Goal: Task Accomplishment & Management: Use online tool/utility

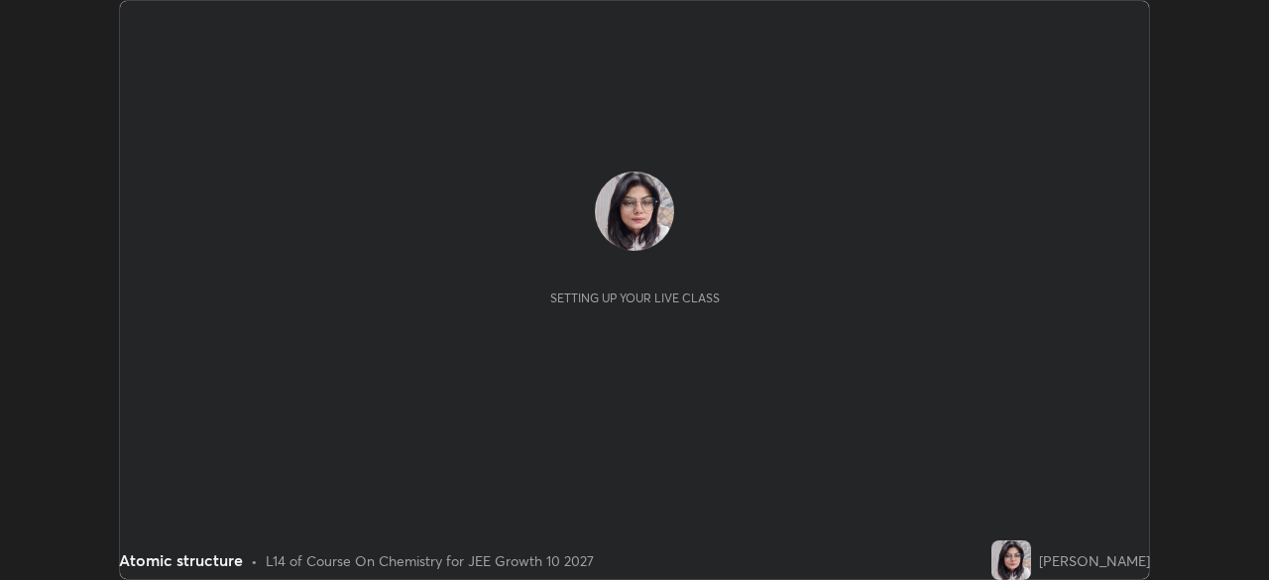
scroll to position [580, 1268]
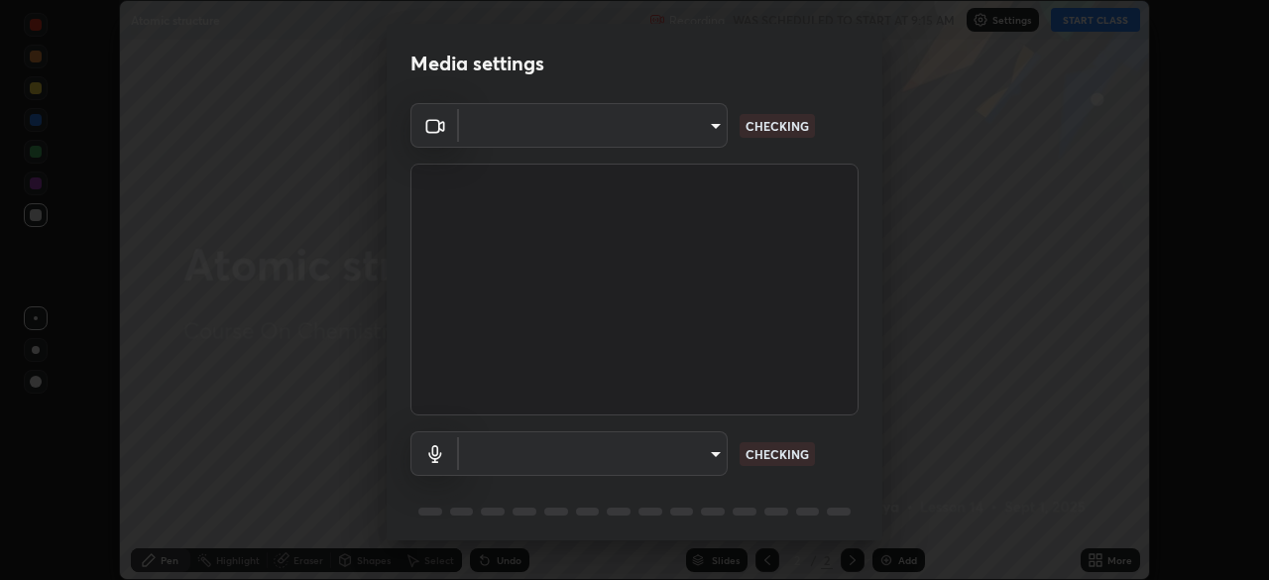
type input "b45de7ee0fa5affbd86f381d9850d11959442b20ac23425cf08cd12c60232317"
type input "default"
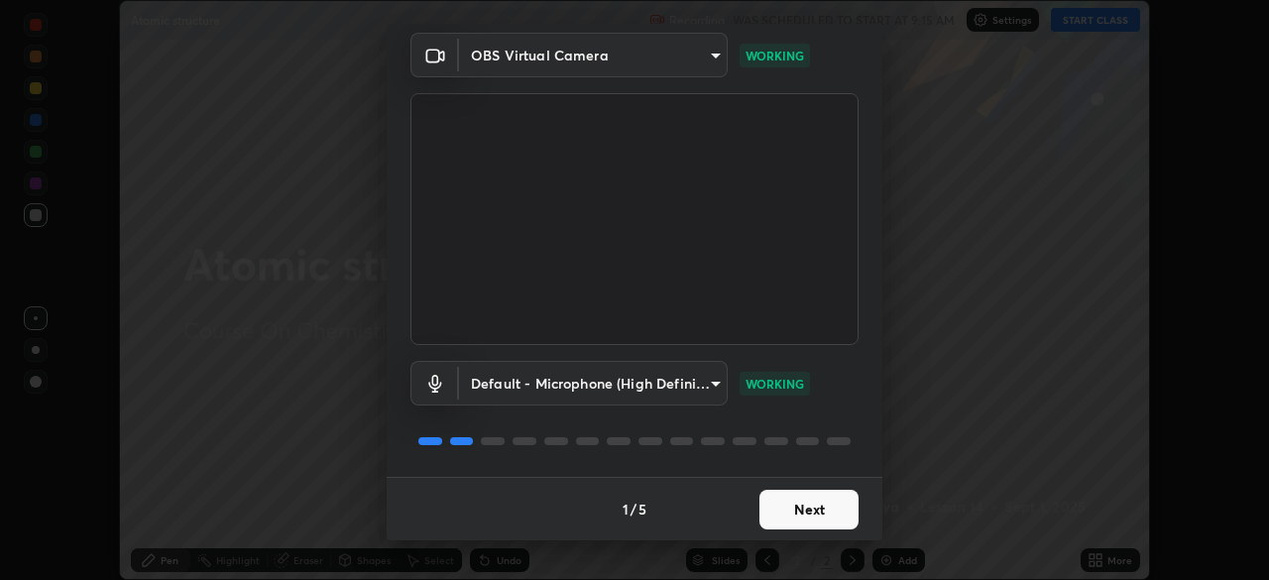
click at [800, 506] on button "Next" at bounding box center [808, 510] width 99 height 40
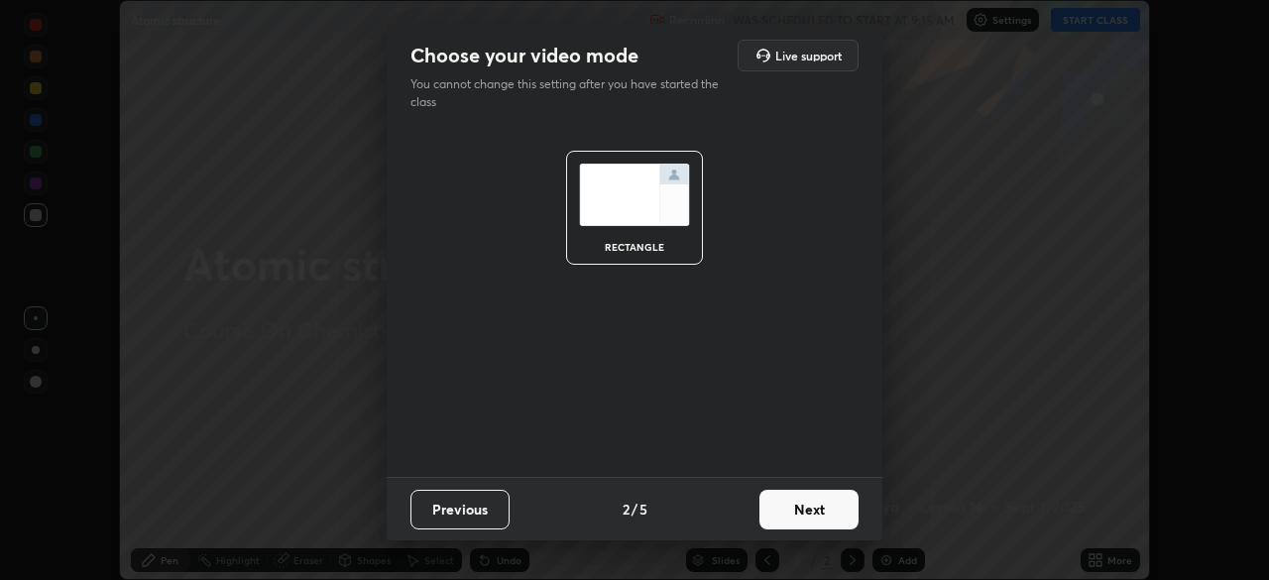
scroll to position [0, 0]
click at [811, 516] on button "Next" at bounding box center [808, 510] width 99 height 40
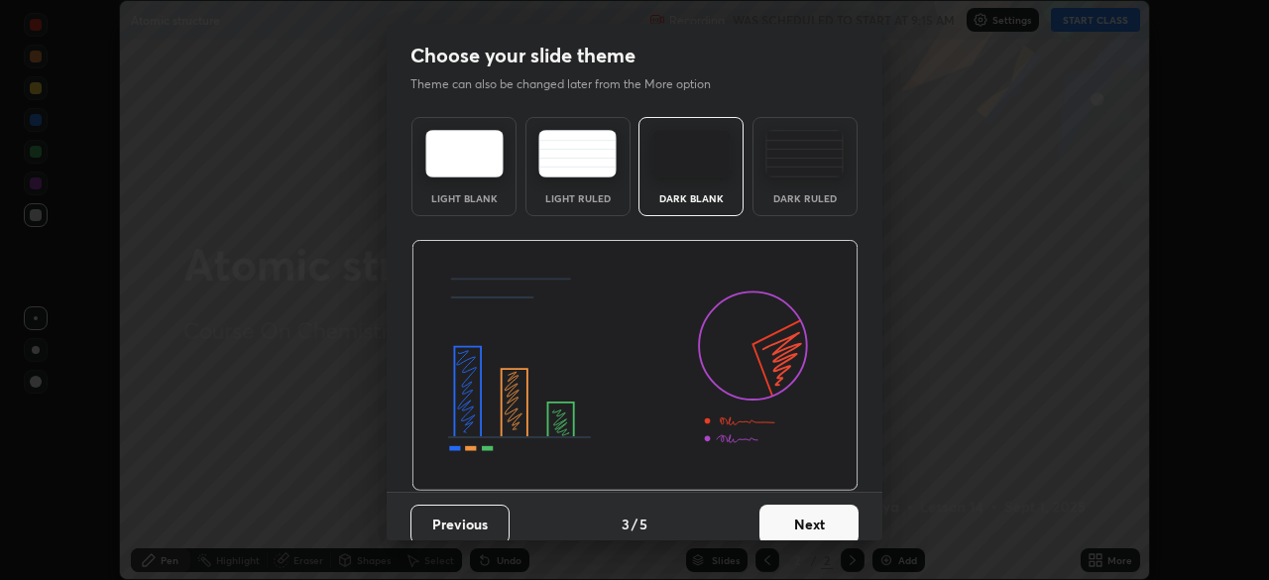
click at [818, 521] on button "Next" at bounding box center [808, 525] width 99 height 40
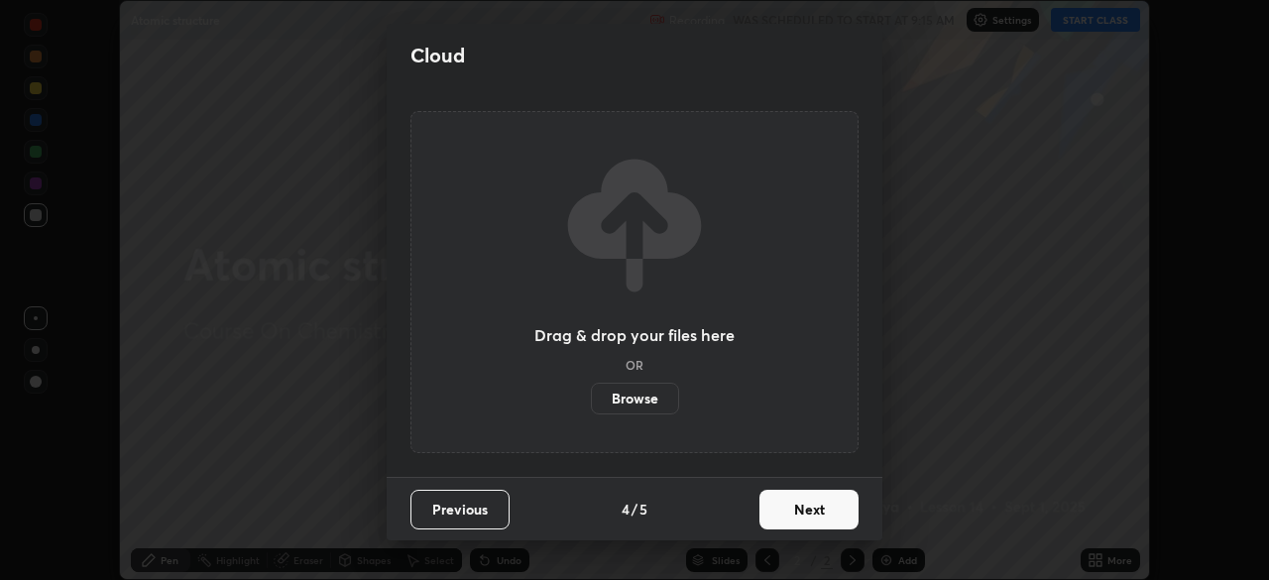
click at [806, 513] on button "Next" at bounding box center [808, 510] width 99 height 40
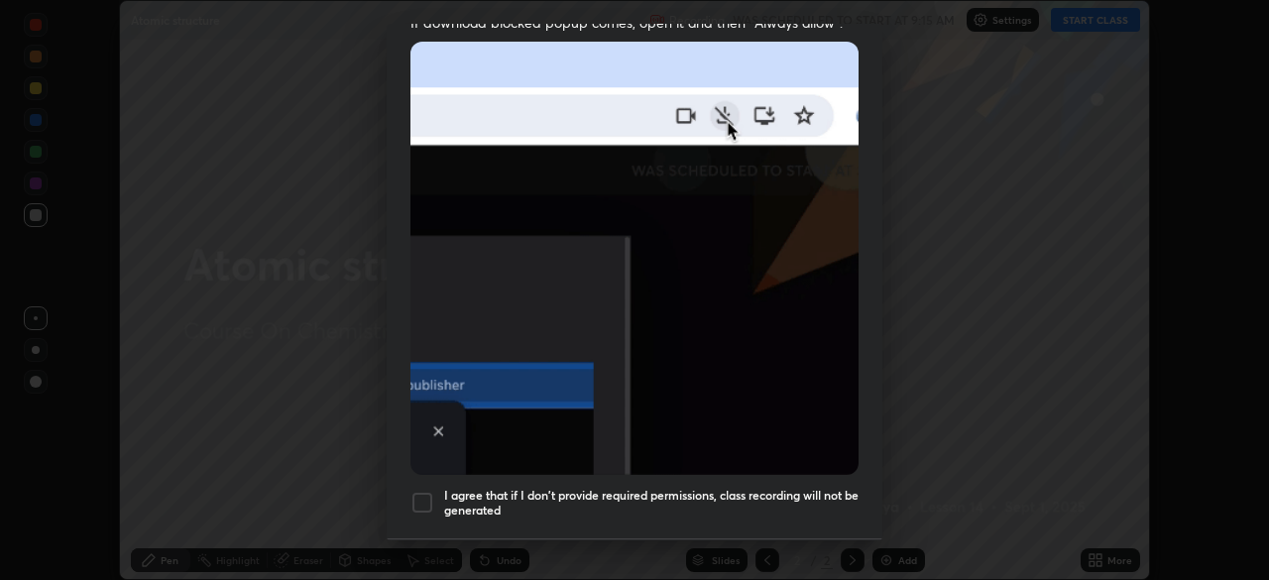
scroll to position [427, 0]
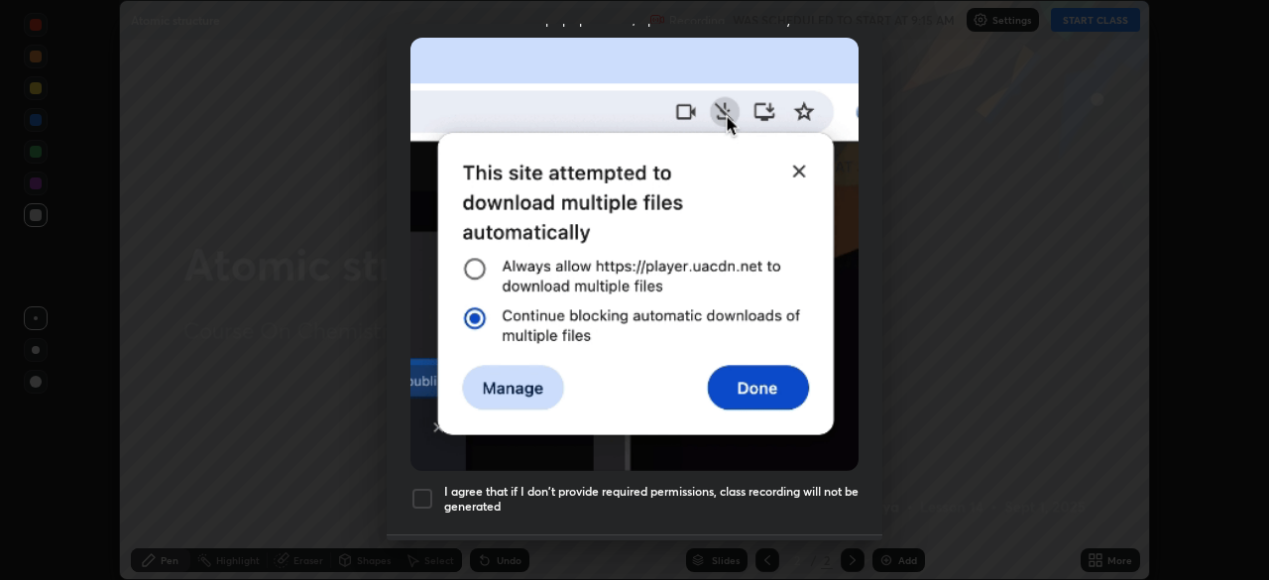
click at [427, 487] on div at bounding box center [422, 499] width 24 height 24
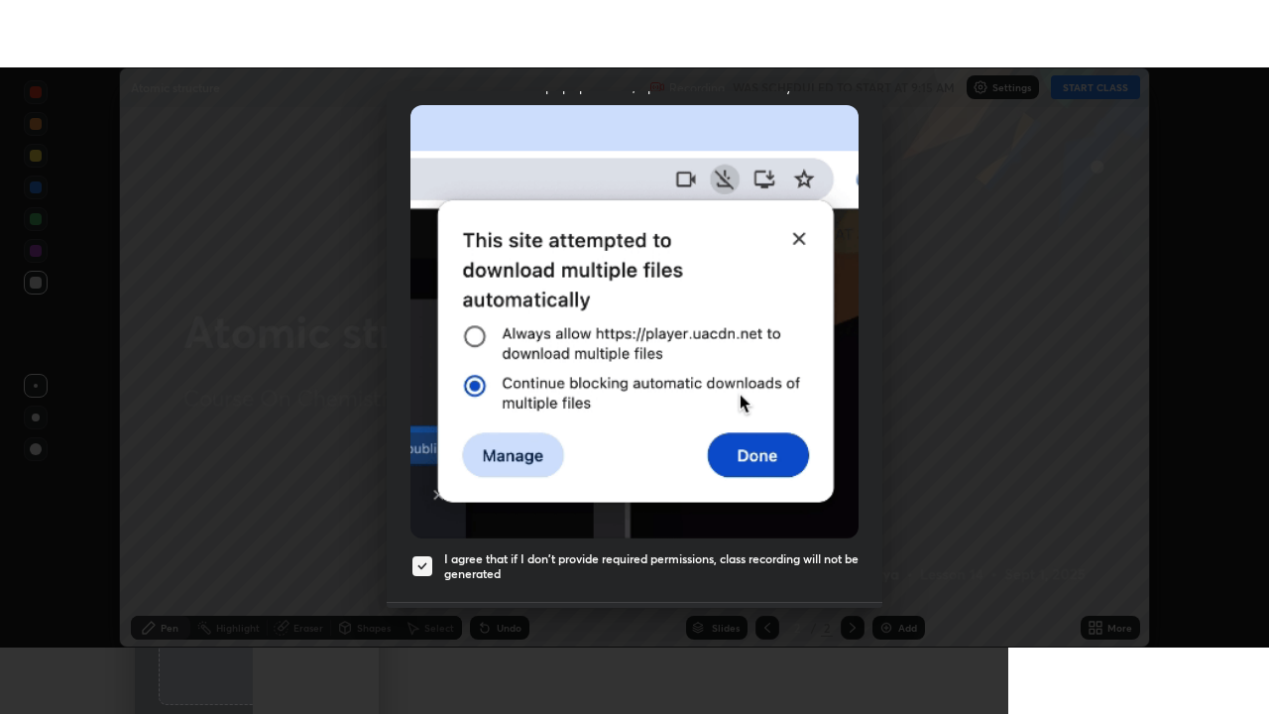
scroll to position [475, 0]
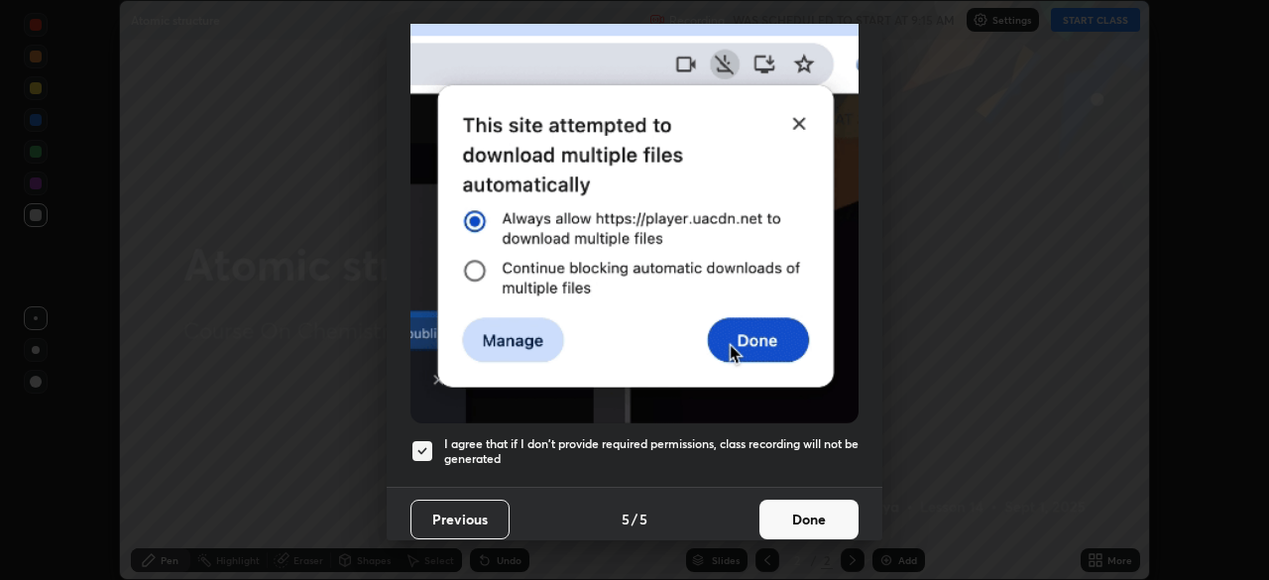
click at [803, 511] on button "Done" at bounding box center [808, 520] width 99 height 40
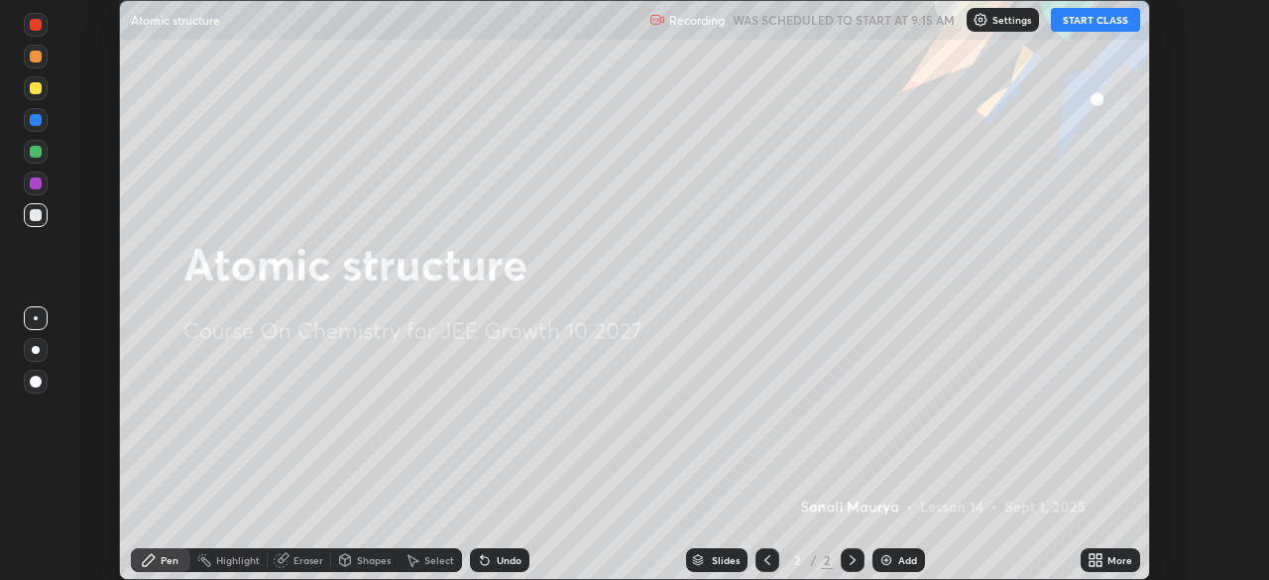
click at [1101, 23] on button "START CLASS" at bounding box center [1095, 20] width 89 height 24
click at [1115, 562] on div "More" at bounding box center [1119, 560] width 25 height 10
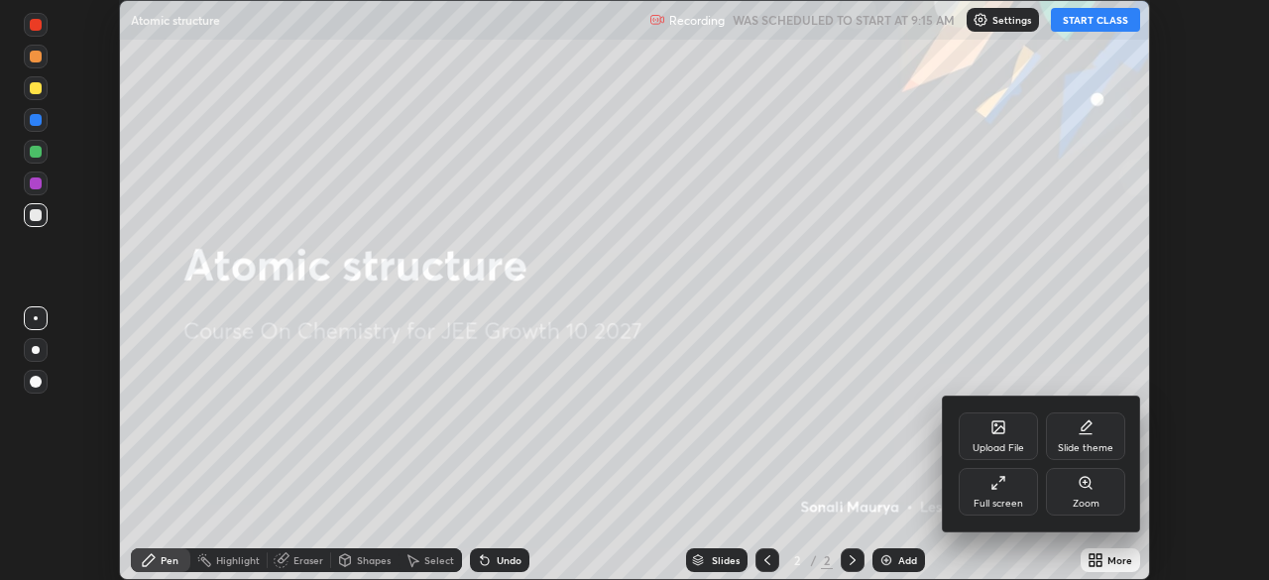
click at [1016, 496] on div "Full screen" at bounding box center [998, 492] width 79 height 48
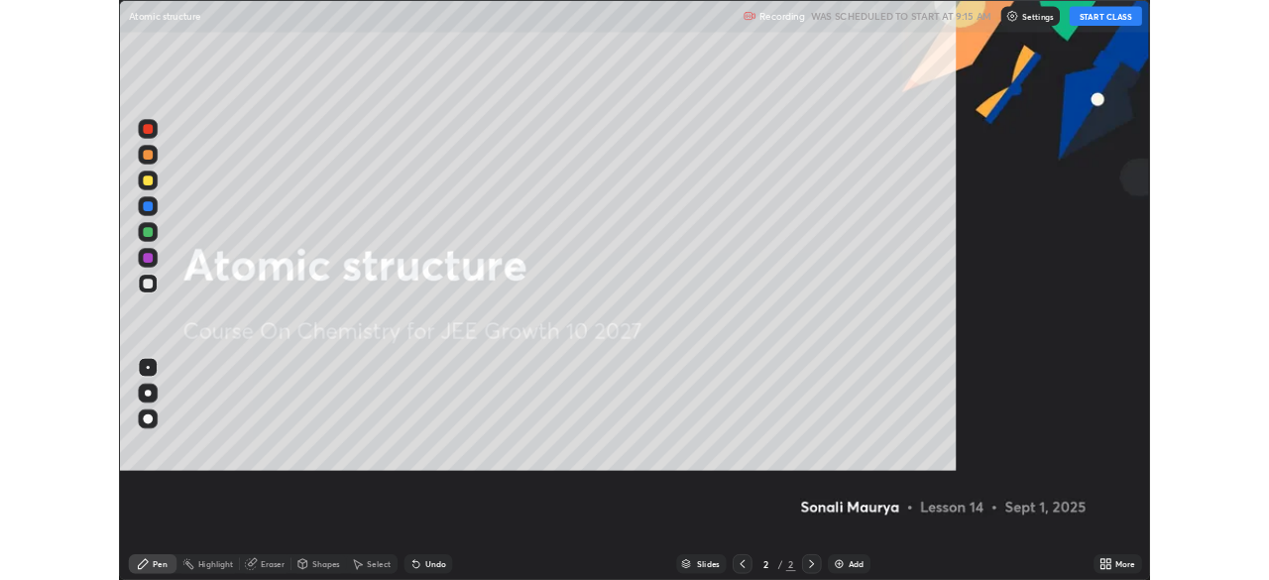
scroll to position [714, 1269]
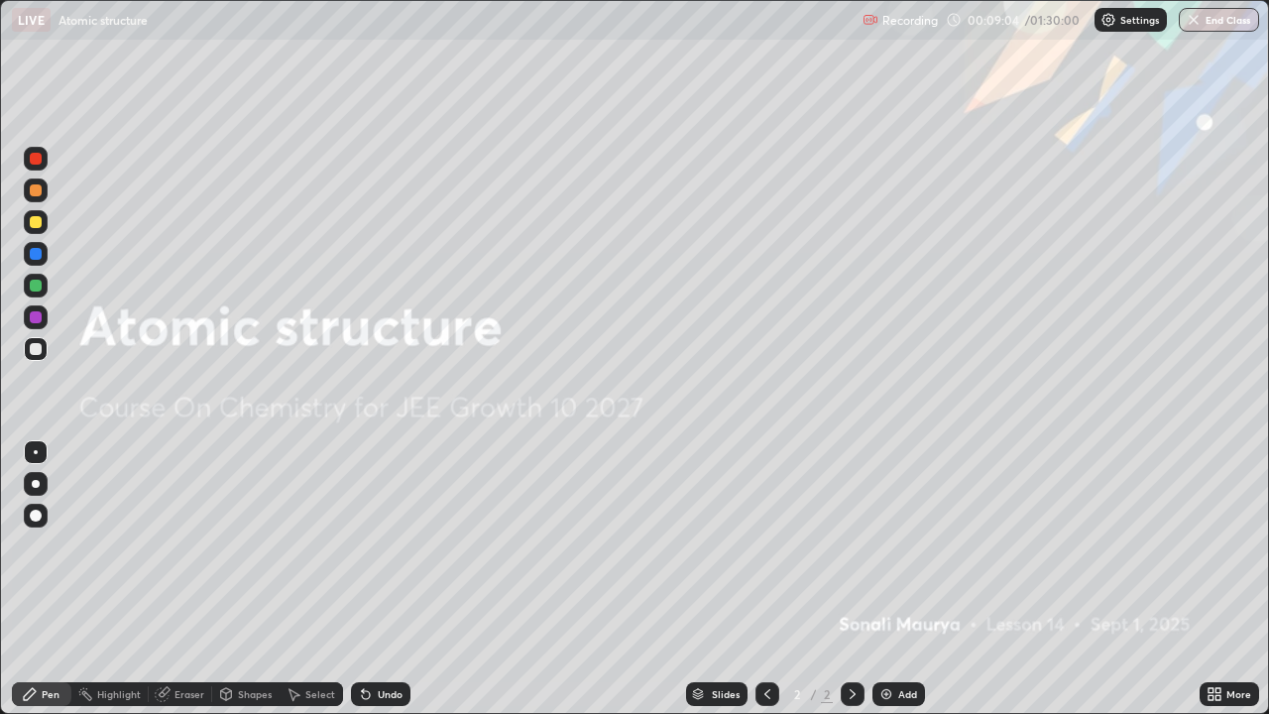
click at [904, 579] on div "Add" at bounding box center [907, 694] width 19 height 10
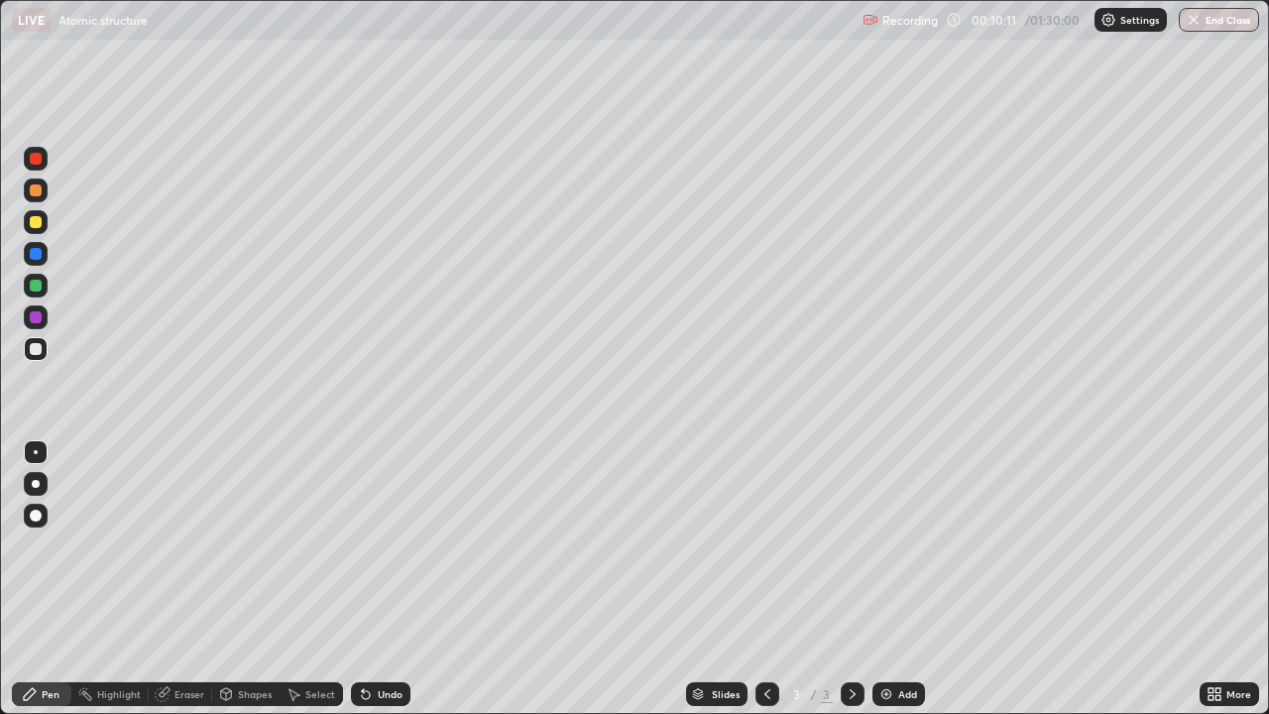
click at [193, 579] on div "Eraser" at bounding box center [189, 694] width 30 height 10
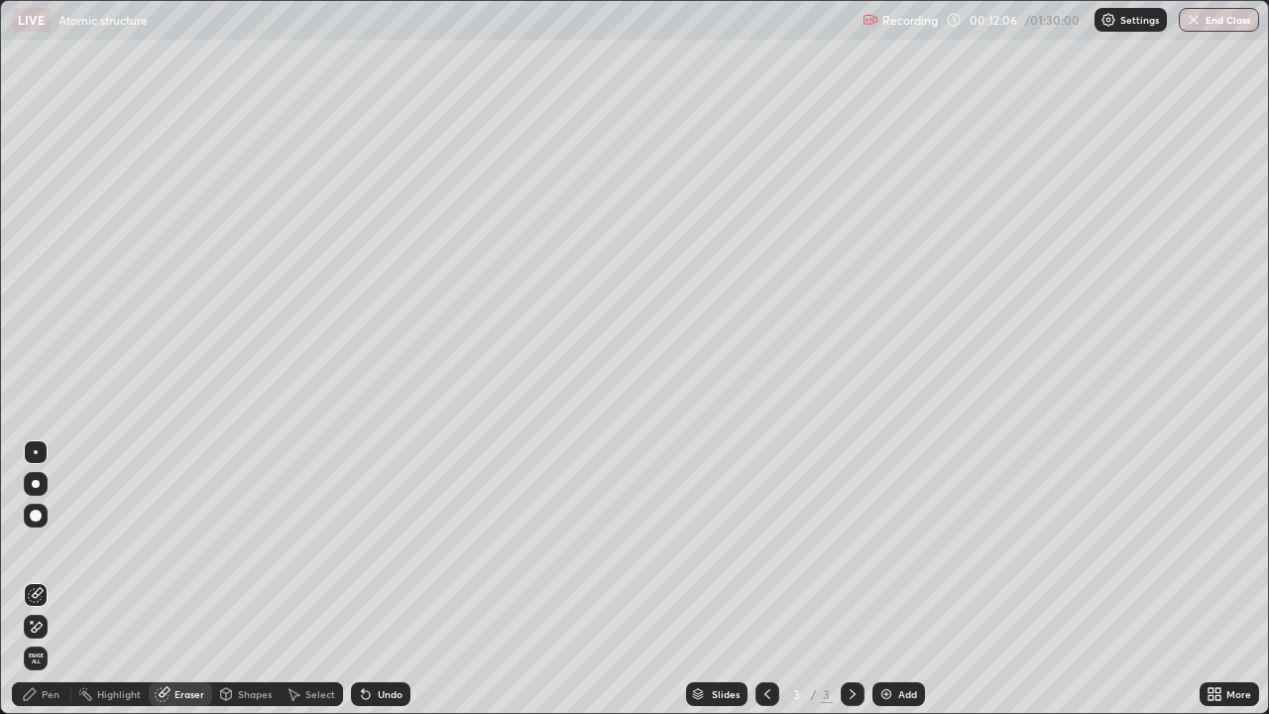
click at [55, 579] on div "Pen" at bounding box center [51, 694] width 18 height 10
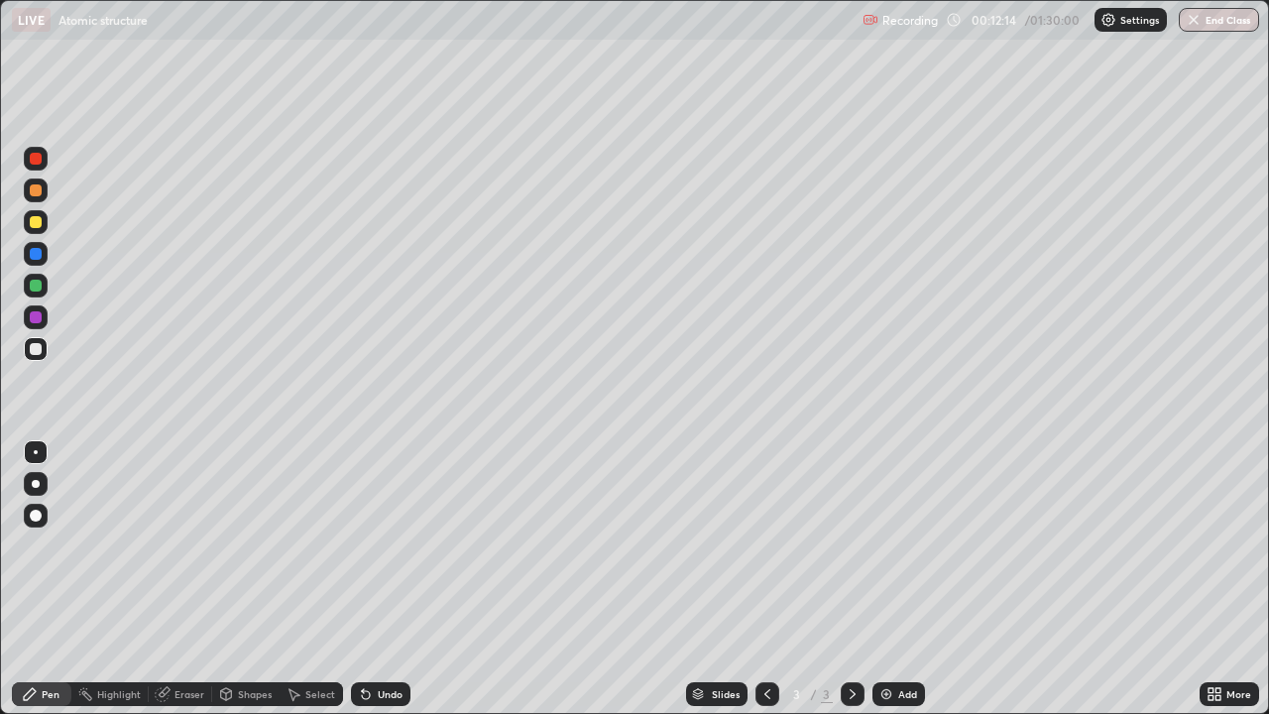
click at [179, 579] on div "Eraser" at bounding box center [180, 694] width 63 height 24
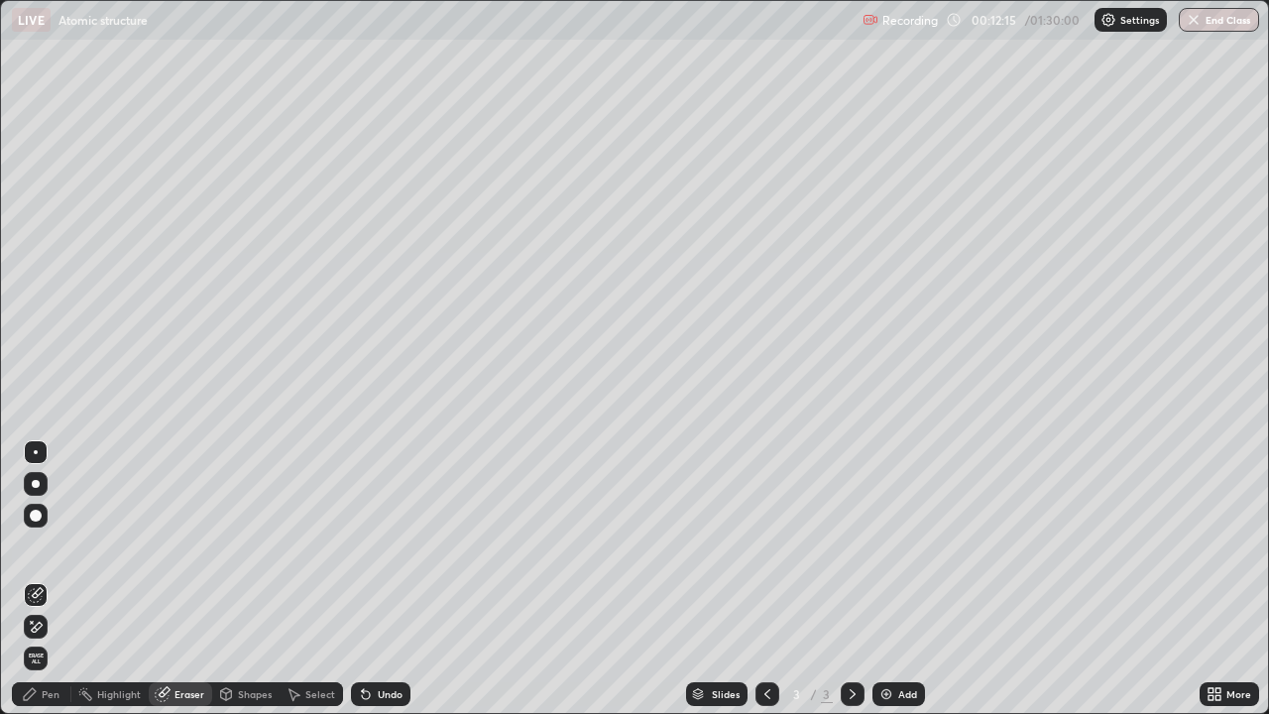
click at [382, 579] on div "Undo" at bounding box center [390, 694] width 25 height 10
click at [47, 579] on div "Pen" at bounding box center [51, 694] width 18 height 10
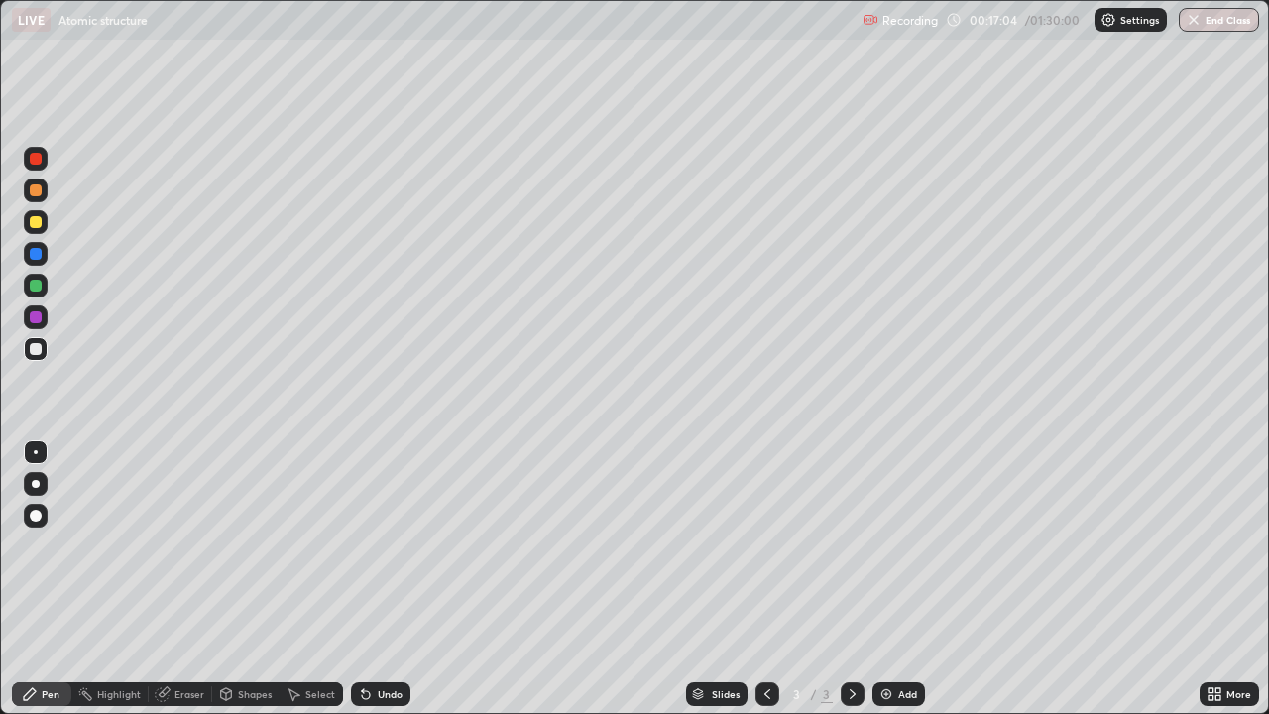
click at [898, 579] on div "Add" at bounding box center [907, 694] width 19 height 10
click at [882, 579] on img at bounding box center [886, 694] width 16 height 16
click at [183, 579] on div "Eraser" at bounding box center [189, 694] width 30 height 10
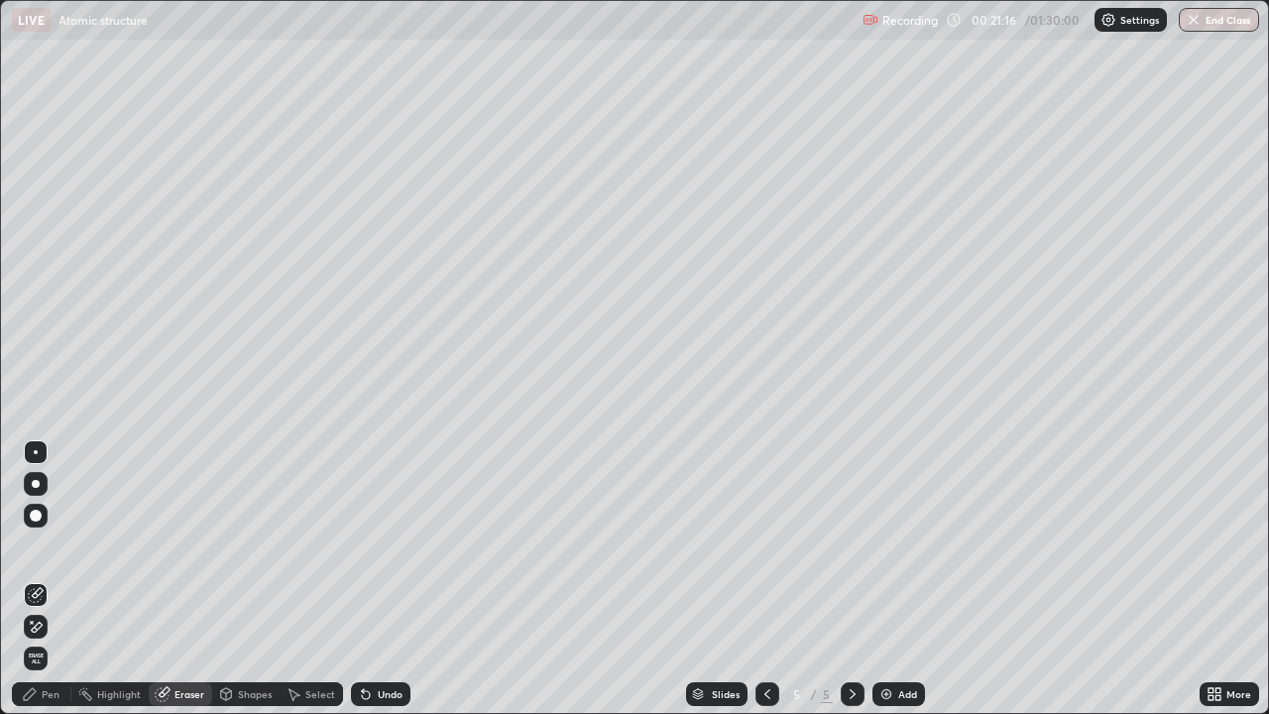
click at [52, 579] on div "Pen" at bounding box center [51, 694] width 18 height 10
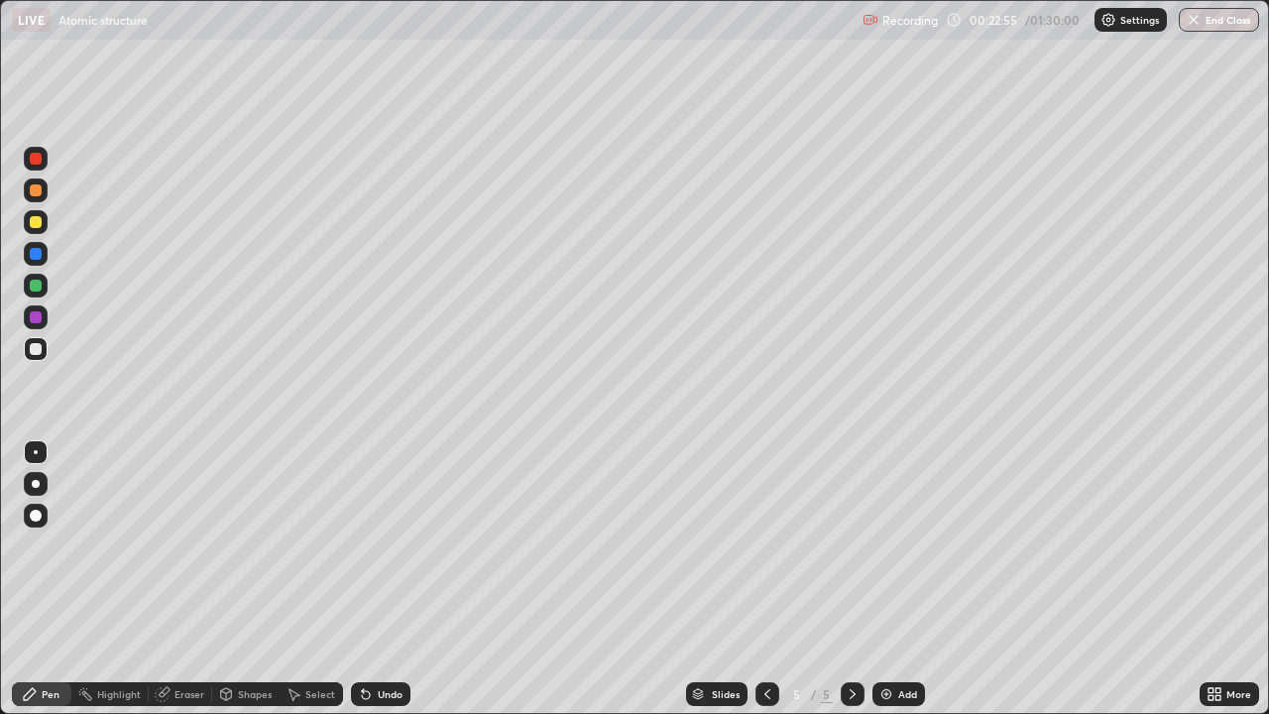
click at [307, 579] on div "Select" at bounding box center [320, 694] width 30 height 10
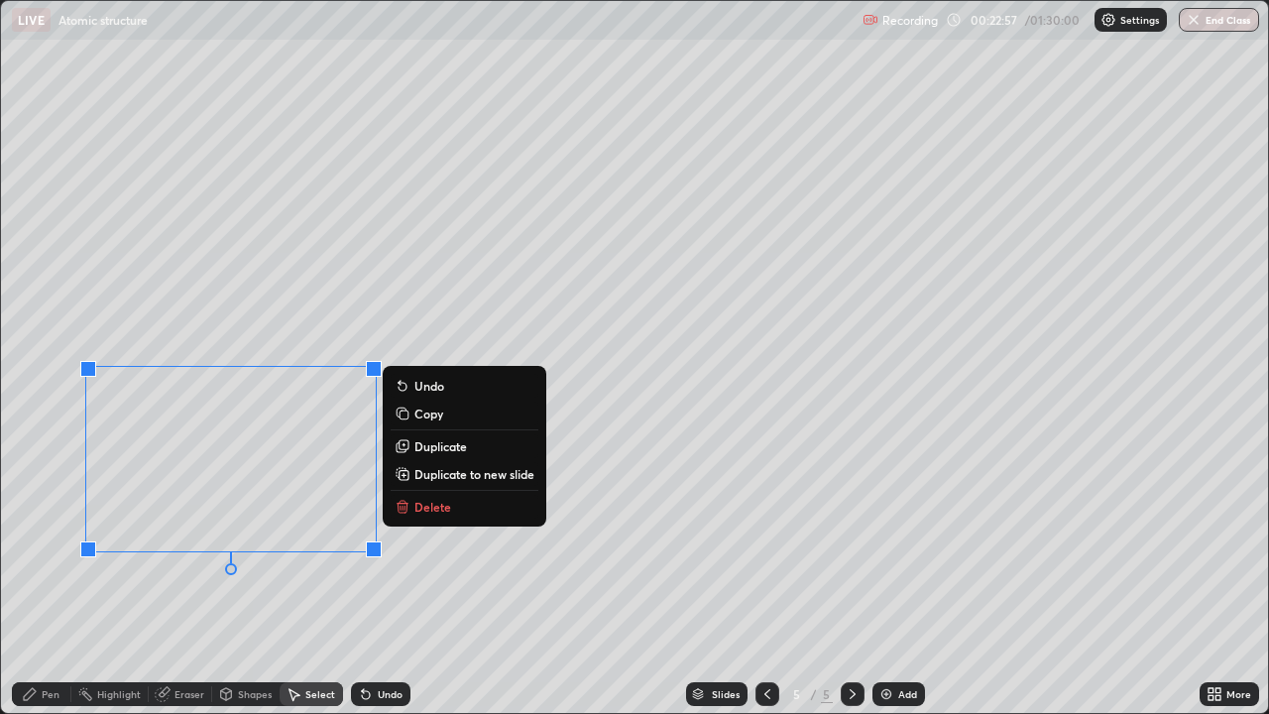
click at [433, 507] on p "Delete" at bounding box center [432, 507] width 37 height 16
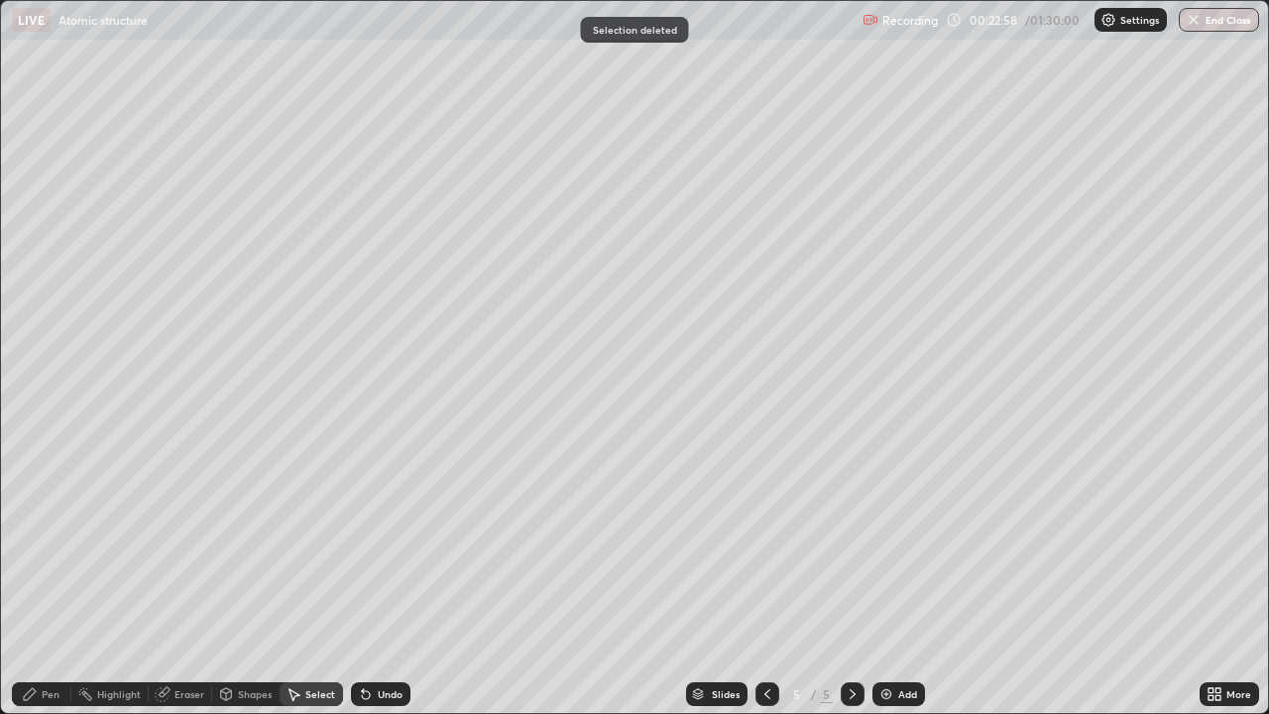
click at [43, 579] on div "Pen" at bounding box center [51, 694] width 18 height 10
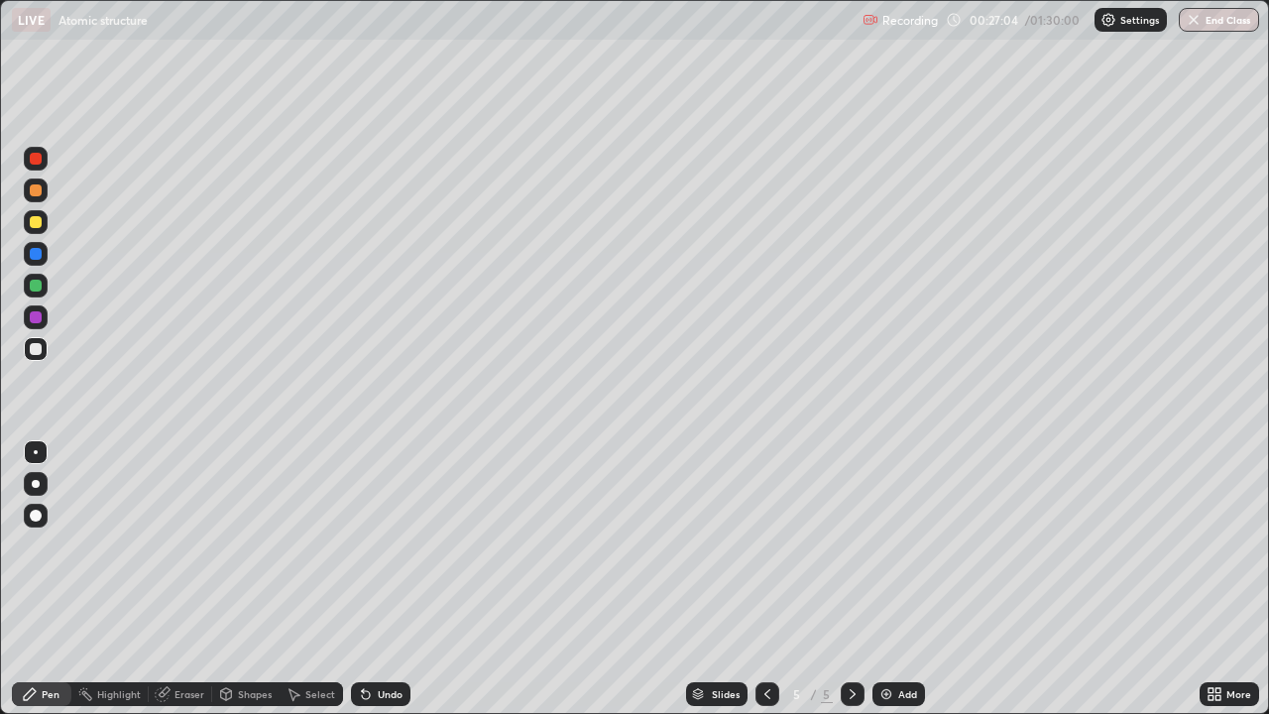
click at [40, 286] on div at bounding box center [36, 286] width 12 height 12
click at [33, 221] on div at bounding box center [36, 222] width 12 height 12
click at [370, 579] on icon at bounding box center [366, 694] width 16 height 16
click at [771, 579] on icon at bounding box center [767, 694] width 16 height 16
click at [762, 579] on icon at bounding box center [767, 694] width 16 height 16
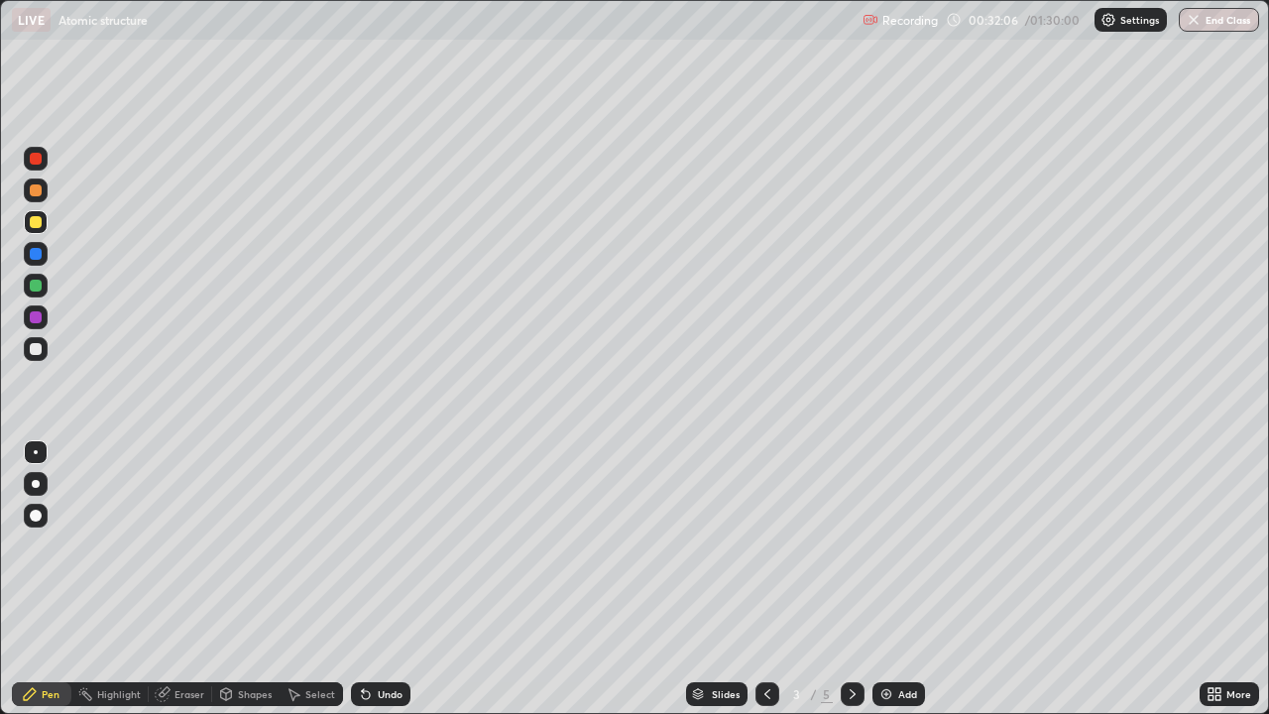
click at [853, 579] on icon at bounding box center [853, 694] width 16 height 16
click at [898, 579] on div "Add" at bounding box center [907, 694] width 19 height 10
click at [770, 579] on icon at bounding box center [767, 694] width 16 height 16
click at [845, 579] on icon at bounding box center [853, 694] width 16 height 16
click at [846, 579] on icon at bounding box center [853, 694] width 16 height 16
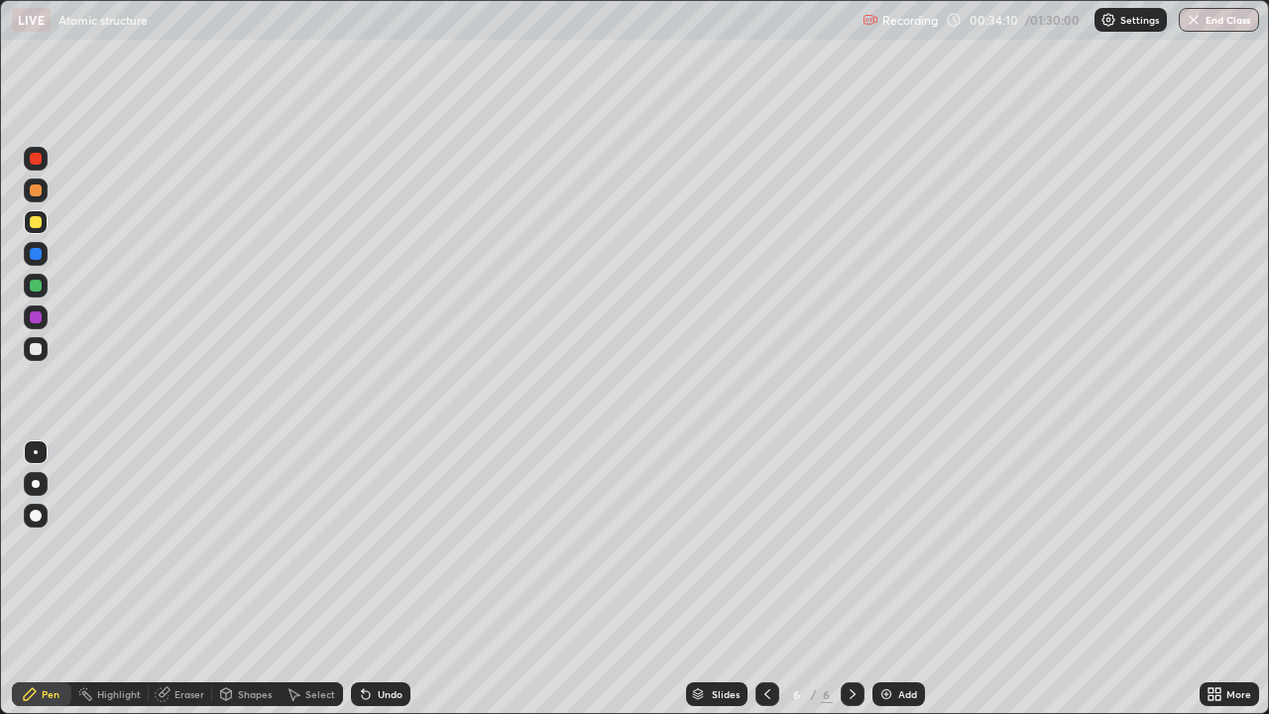
click at [36, 252] on div at bounding box center [36, 254] width 12 height 12
click at [888, 579] on img at bounding box center [886, 694] width 16 height 16
click at [195, 579] on div "Eraser" at bounding box center [189, 694] width 30 height 10
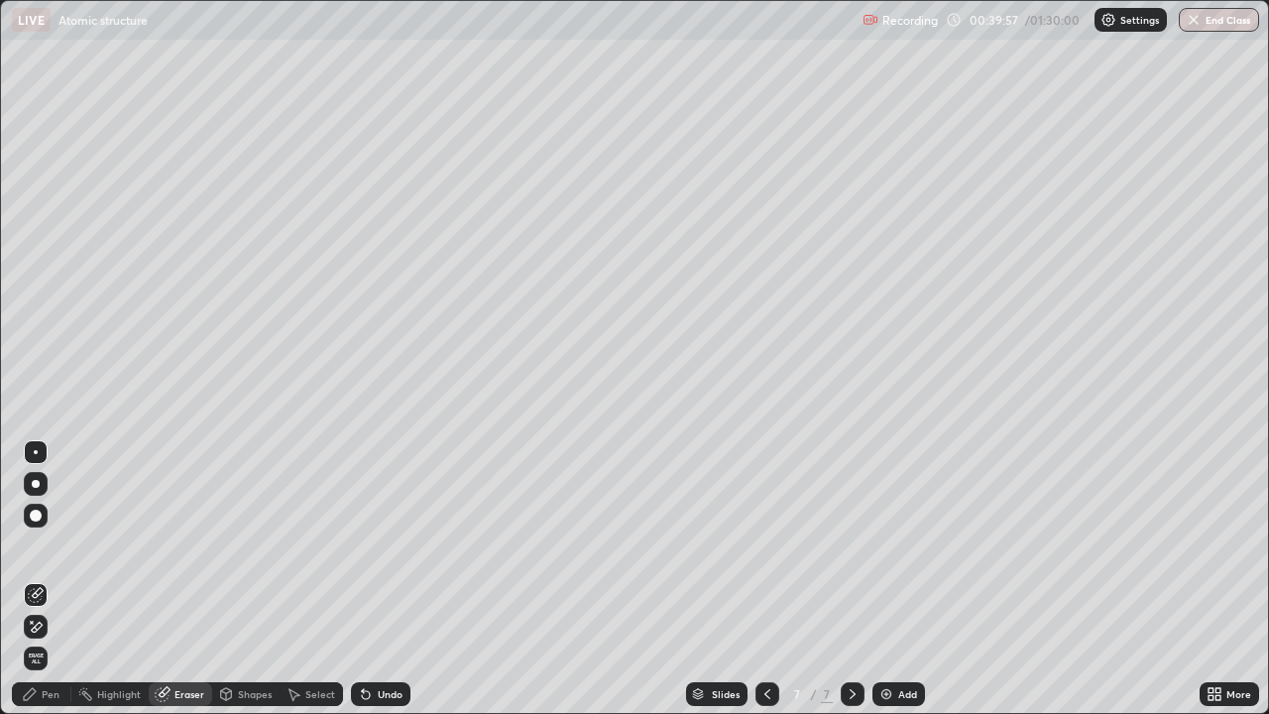
click at [57, 579] on div "Pen" at bounding box center [51, 694] width 18 height 10
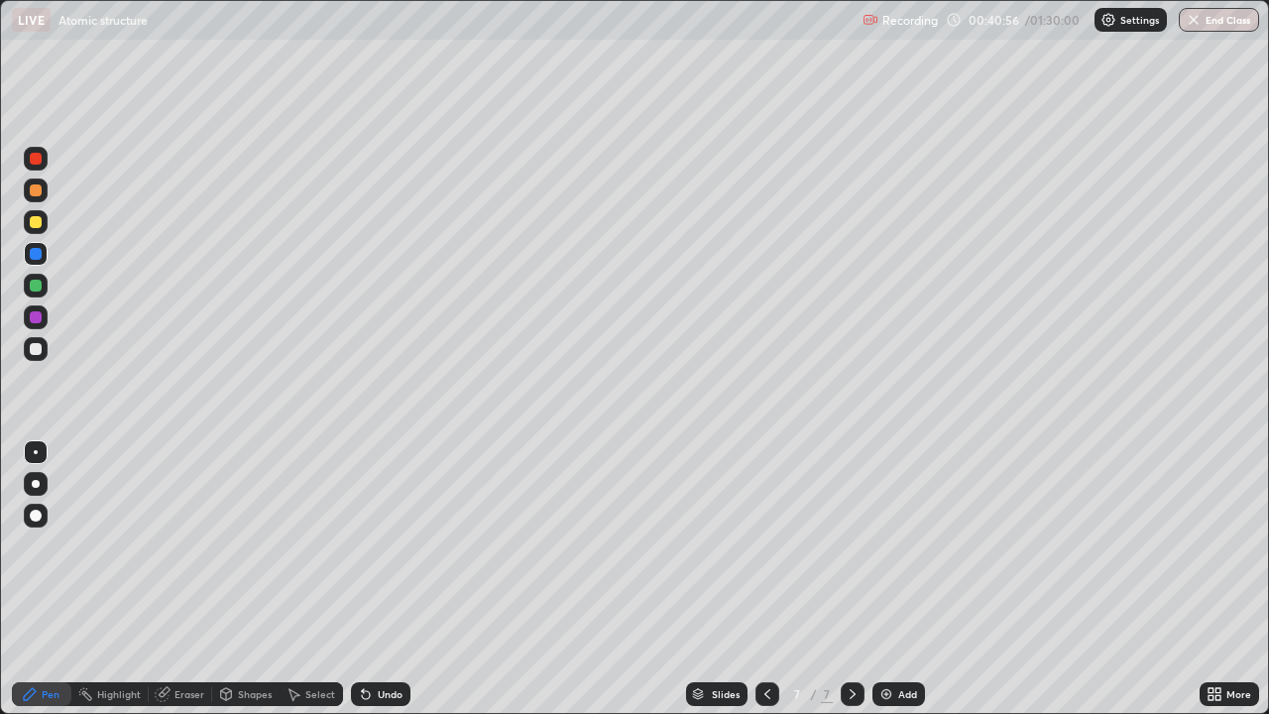
click at [184, 579] on div "Eraser" at bounding box center [189, 694] width 30 height 10
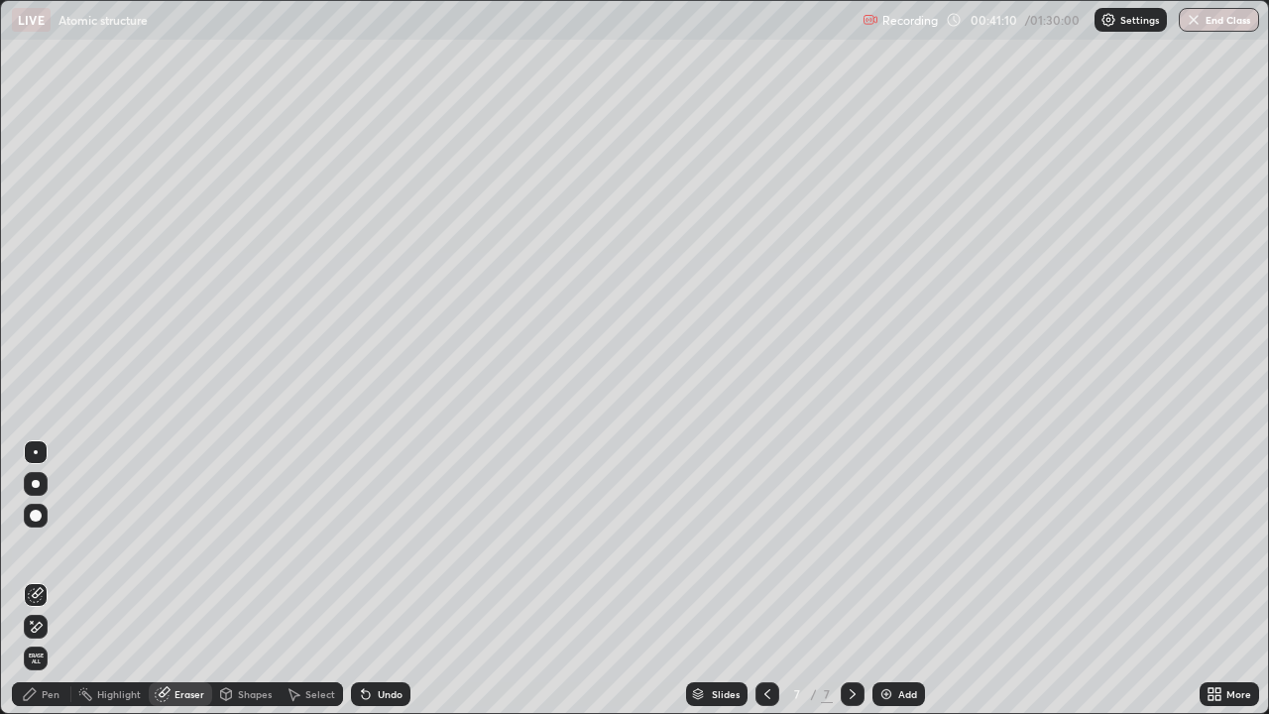
click at [64, 579] on div "Pen" at bounding box center [41, 694] width 59 height 24
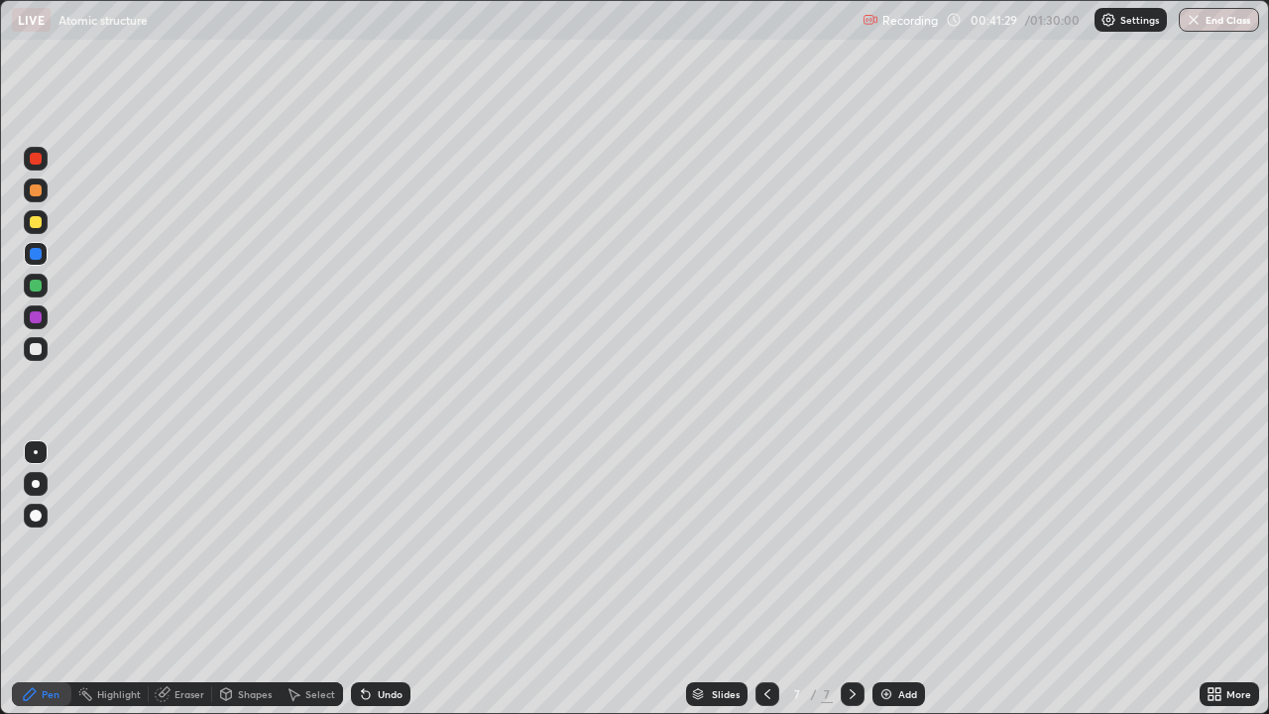
click at [393, 579] on div "Undo" at bounding box center [390, 694] width 25 height 10
click at [882, 579] on img at bounding box center [886, 694] width 16 height 16
click at [199, 579] on div "Eraser" at bounding box center [180, 694] width 63 height 24
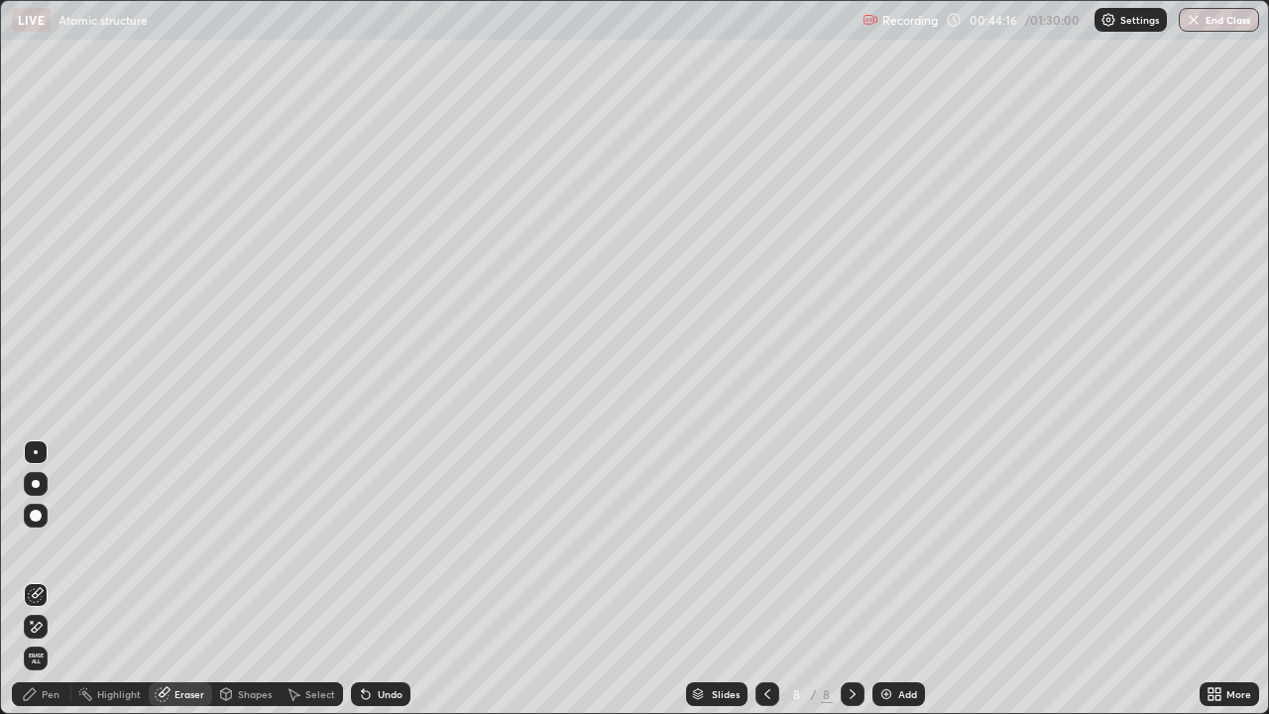
click at [51, 579] on div "Pen" at bounding box center [51, 694] width 18 height 10
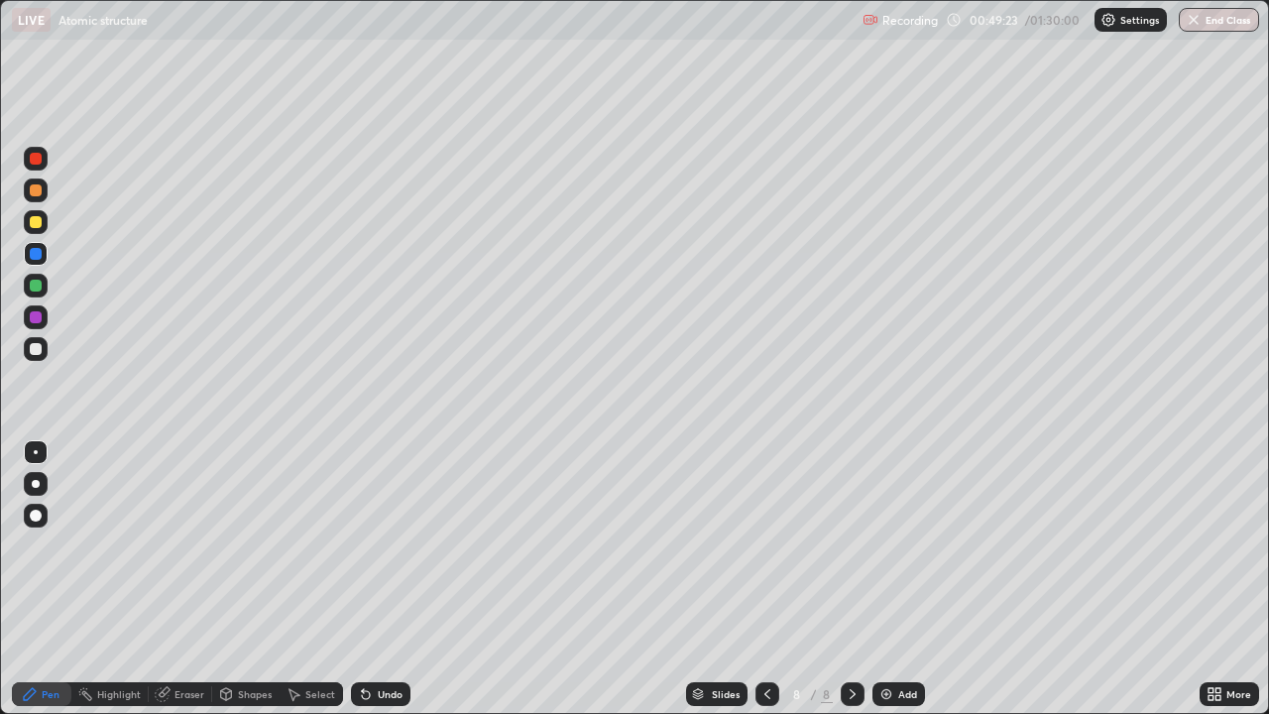
click at [41, 220] on div at bounding box center [36, 222] width 12 height 12
click at [195, 579] on div "Eraser" at bounding box center [189, 694] width 30 height 10
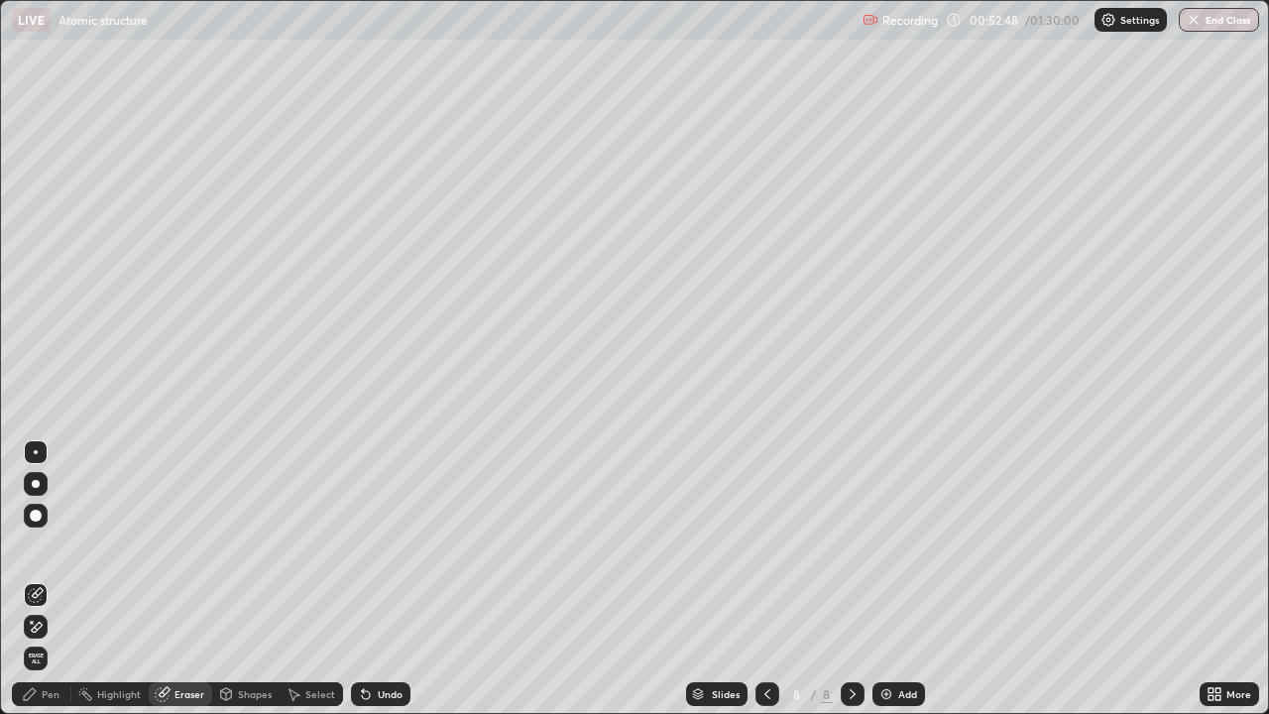
click at [63, 579] on div "Pen" at bounding box center [41, 694] width 59 height 24
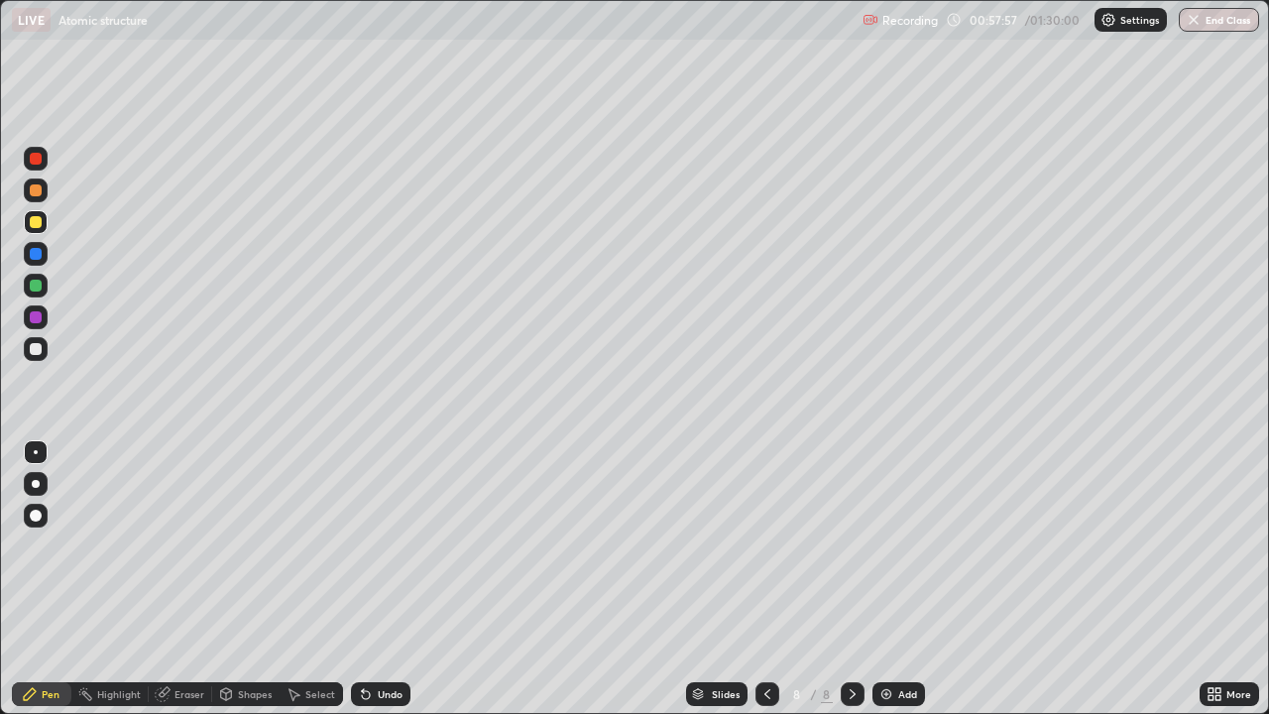
click at [884, 579] on img at bounding box center [886, 694] width 16 height 16
click at [199, 579] on div "Eraser" at bounding box center [180, 694] width 63 height 24
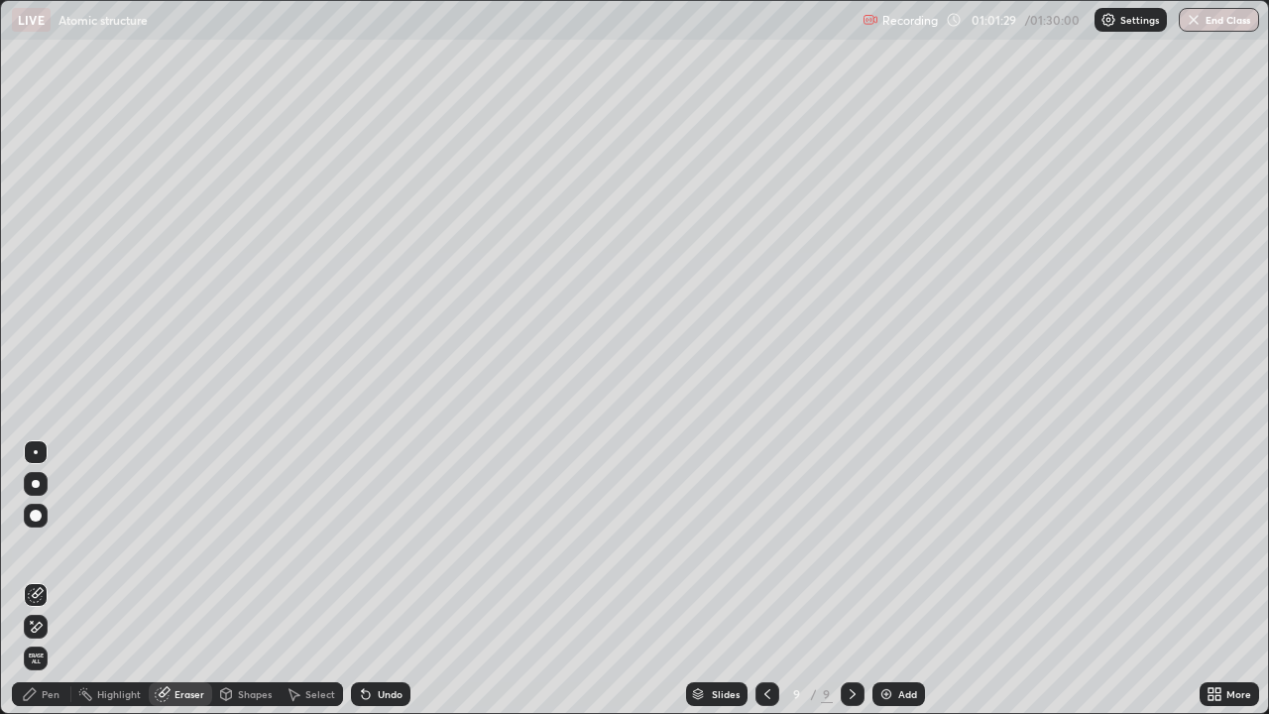
click at [53, 579] on div "Pen" at bounding box center [51, 694] width 18 height 10
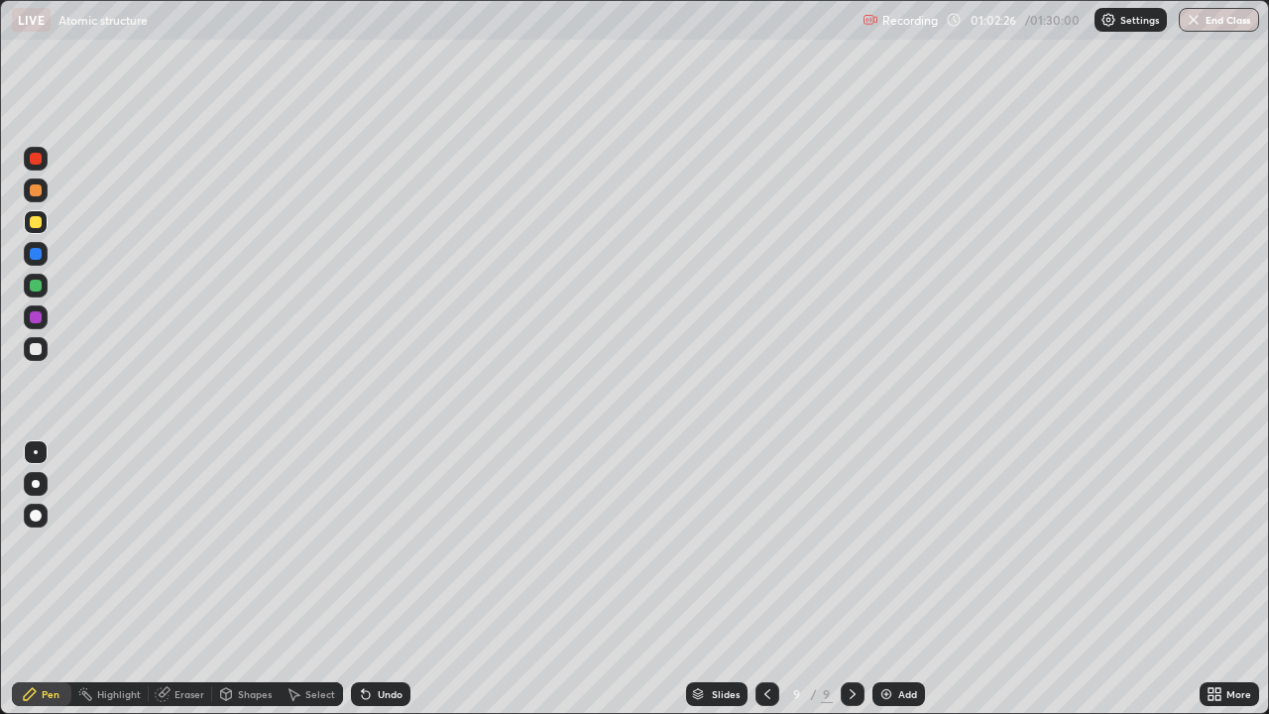
click at [194, 579] on div "Eraser" at bounding box center [189, 694] width 30 height 10
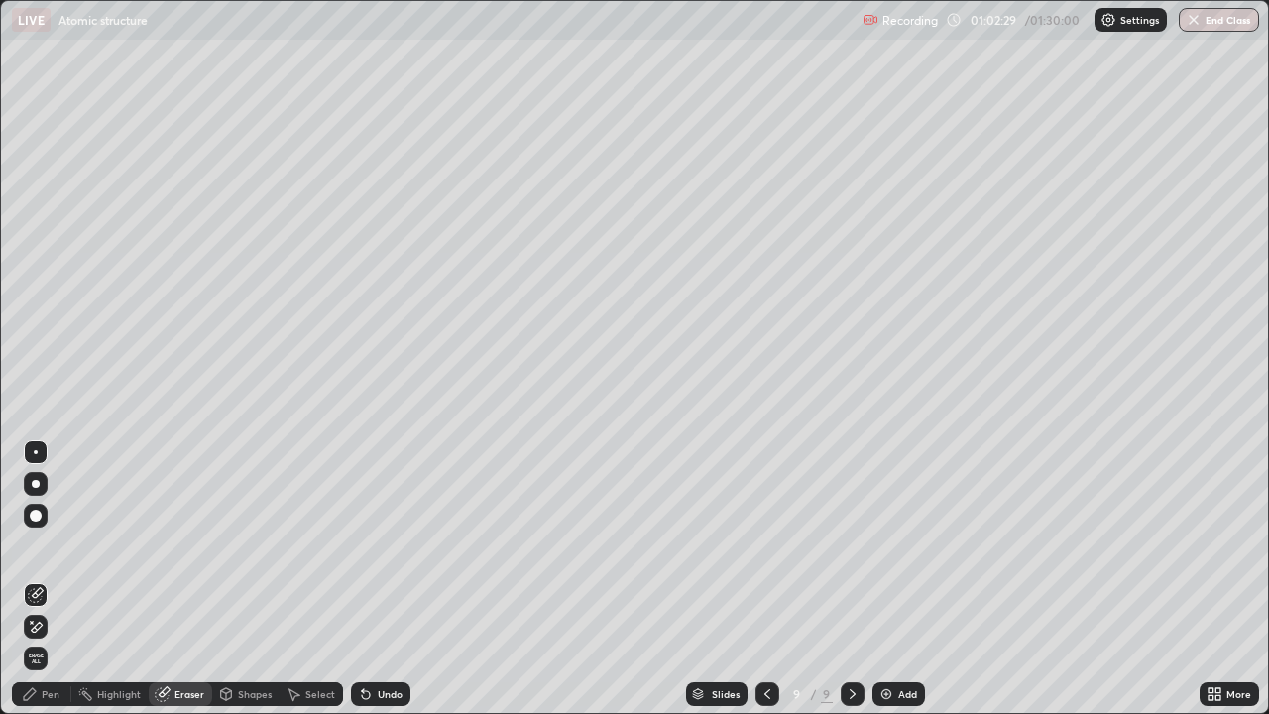
click at [43, 579] on div "Pen" at bounding box center [51, 694] width 18 height 10
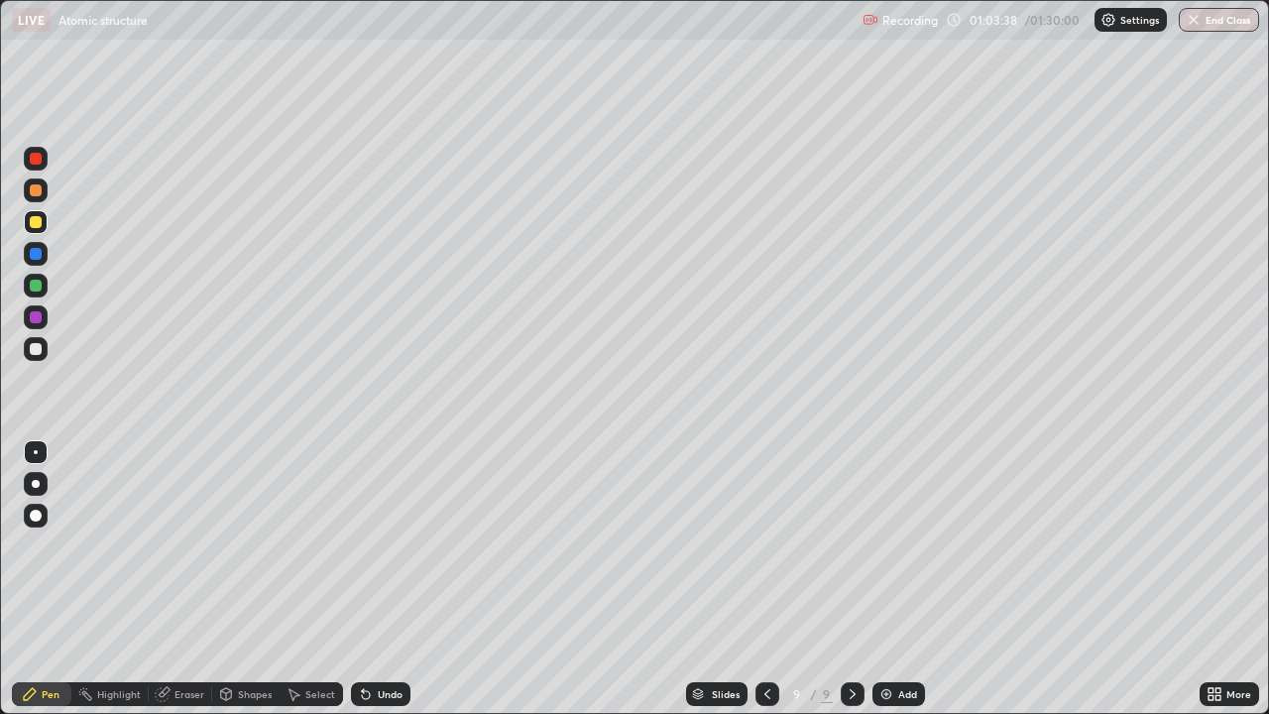
click at [884, 579] on img at bounding box center [886, 694] width 16 height 16
click at [394, 579] on div "Undo" at bounding box center [390, 694] width 25 height 10
click at [391, 579] on div "Undo" at bounding box center [390, 694] width 25 height 10
click at [386, 579] on div "Undo" at bounding box center [390, 694] width 25 height 10
click at [387, 579] on div "Undo" at bounding box center [390, 694] width 25 height 10
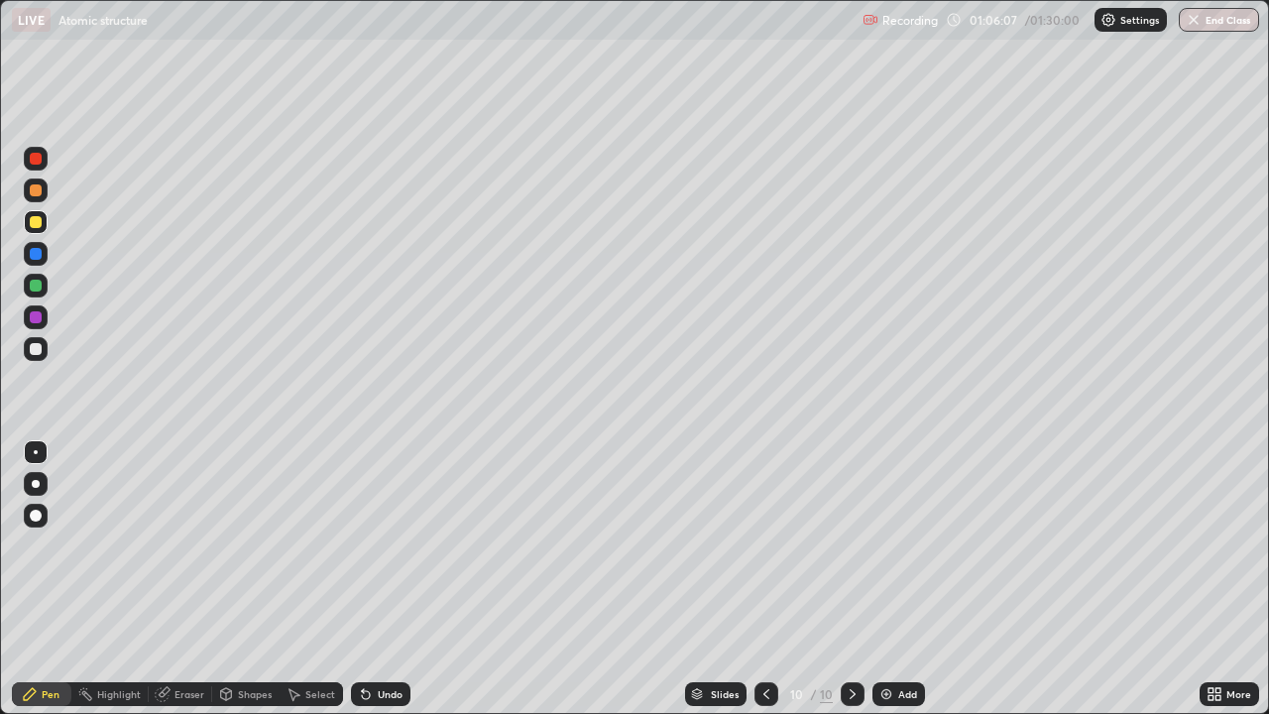
click at [389, 579] on div "Undo" at bounding box center [390, 694] width 25 height 10
click at [392, 579] on div "Undo" at bounding box center [390, 694] width 25 height 10
click at [891, 579] on img at bounding box center [886, 694] width 16 height 16
click at [372, 579] on div "Undo" at bounding box center [380, 694] width 59 height 24
click at [890, 579] on img at bounding box center [886, 694] width 16 height 16
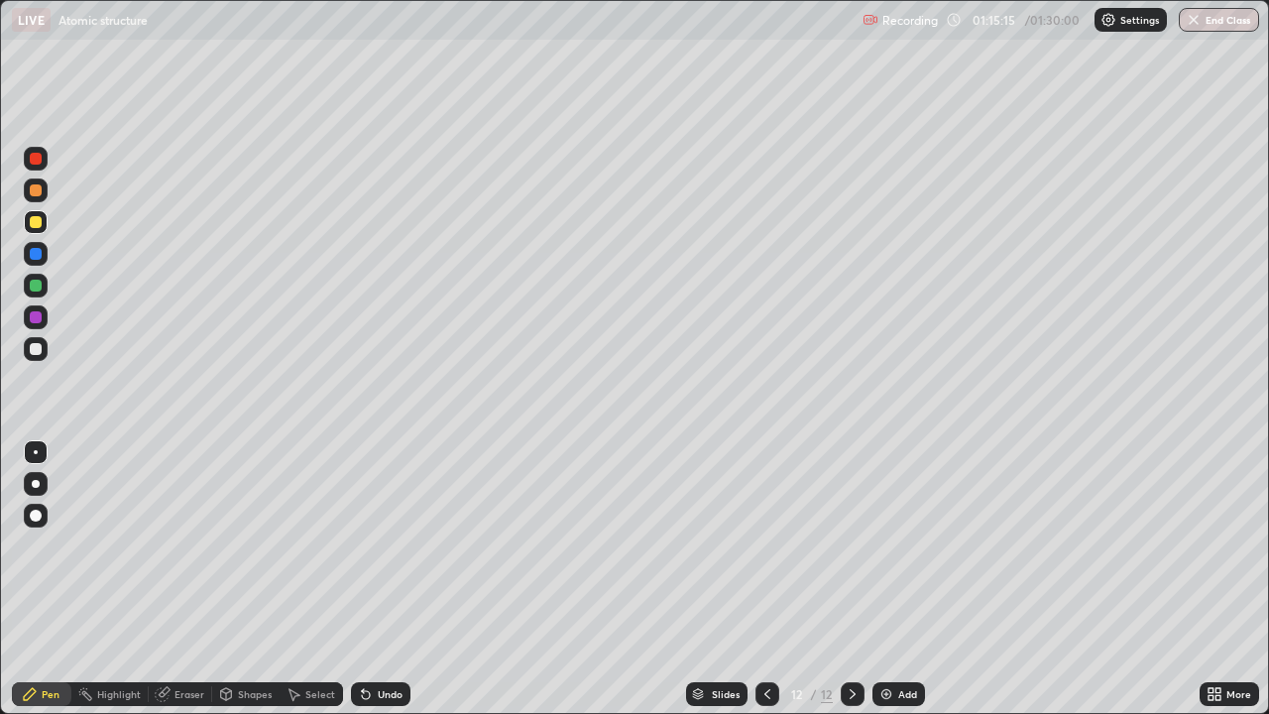
click at [388, 579] on div "Undo" at bounding box center [390, 694] width 25 height 10
click at [1238, 23] on button "End Class" at bounding box center [1219, 20] width 80 height 24
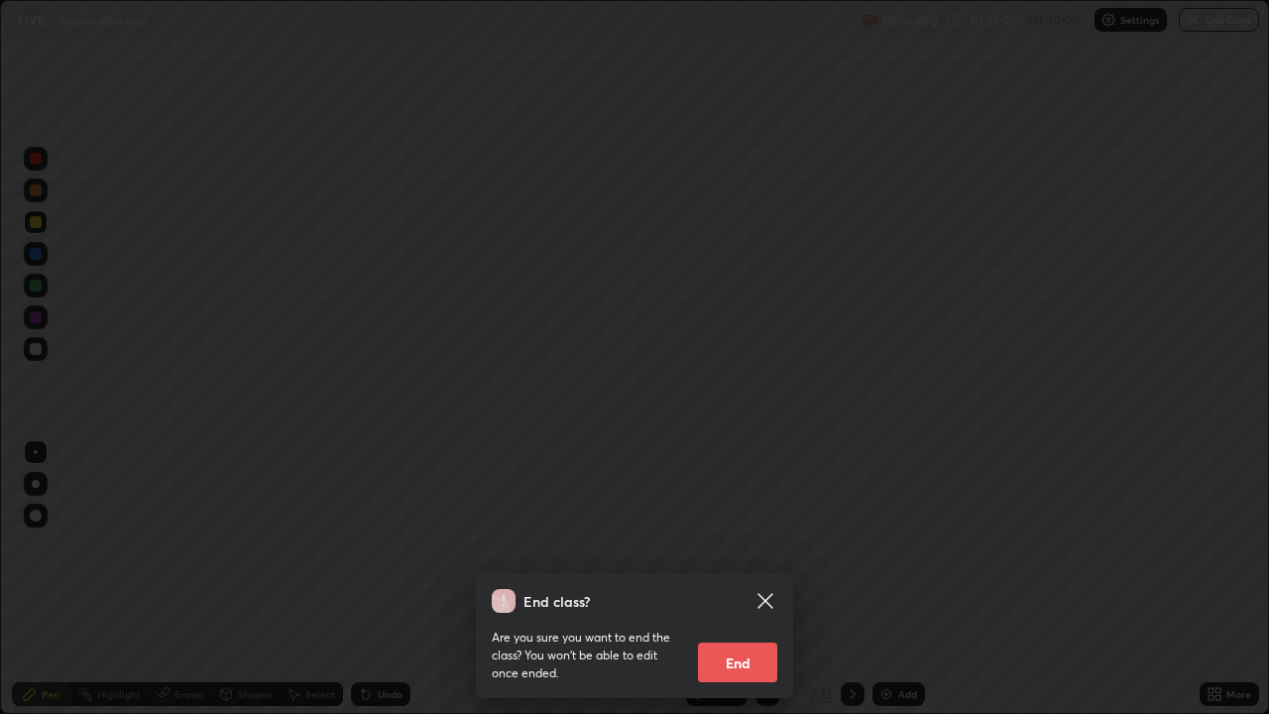
click at [738, 579] on button "End" at bounding box center [737, 662] width 79 height 40
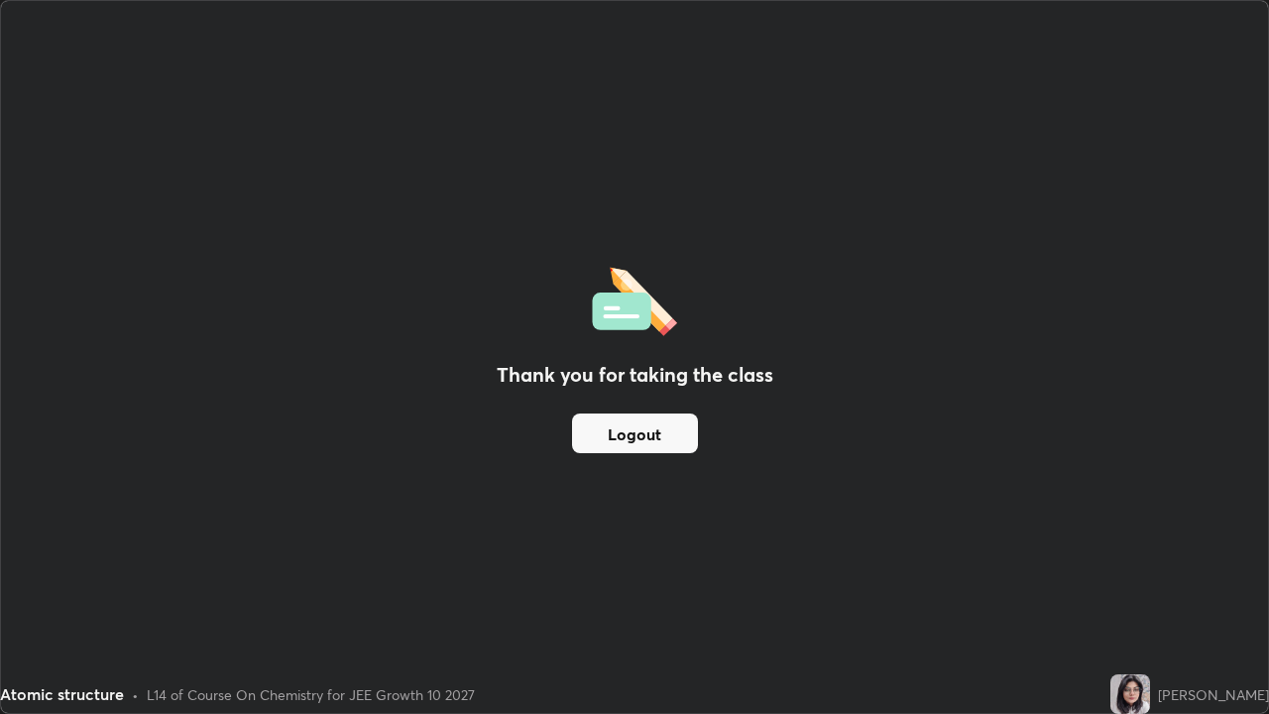
click at [654, 432] on button "Logout" at bounding box center [635, 433] width 126 height 40
click at [651, 432] on button "Logout" at bounding box center [635, 433] width 126 height 40
click at [652, 436] on button "Logout" at bounding box center [635, 433] width 126 height 40
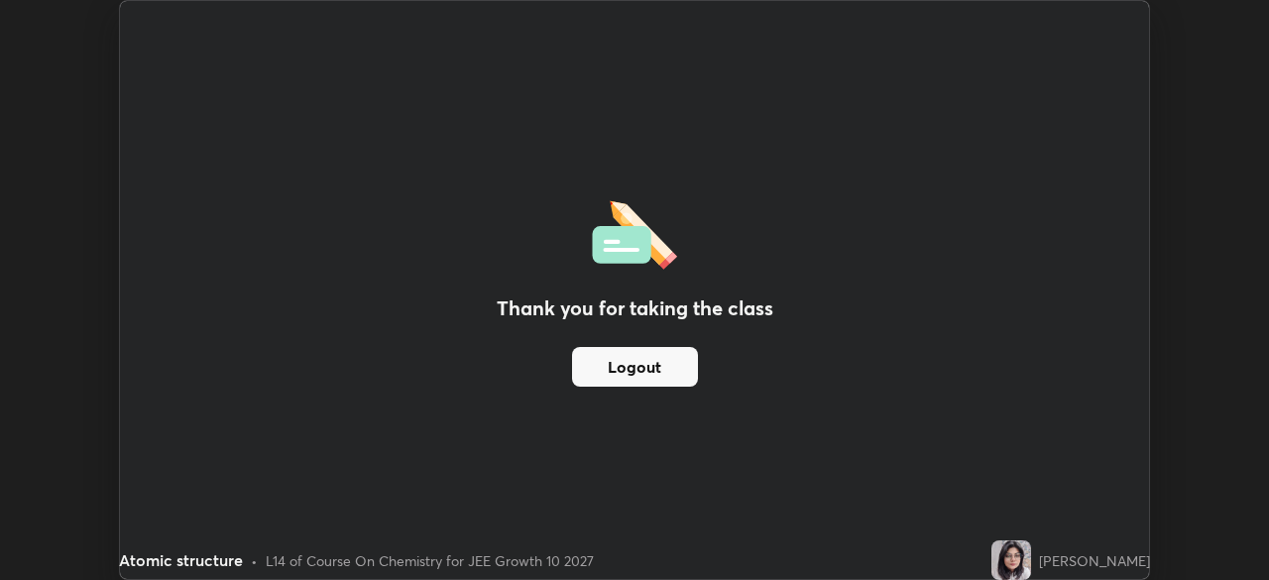
scroll to position [98557, 97868]
